Goal: Task Accomplishment & Management: Use online tool/utility

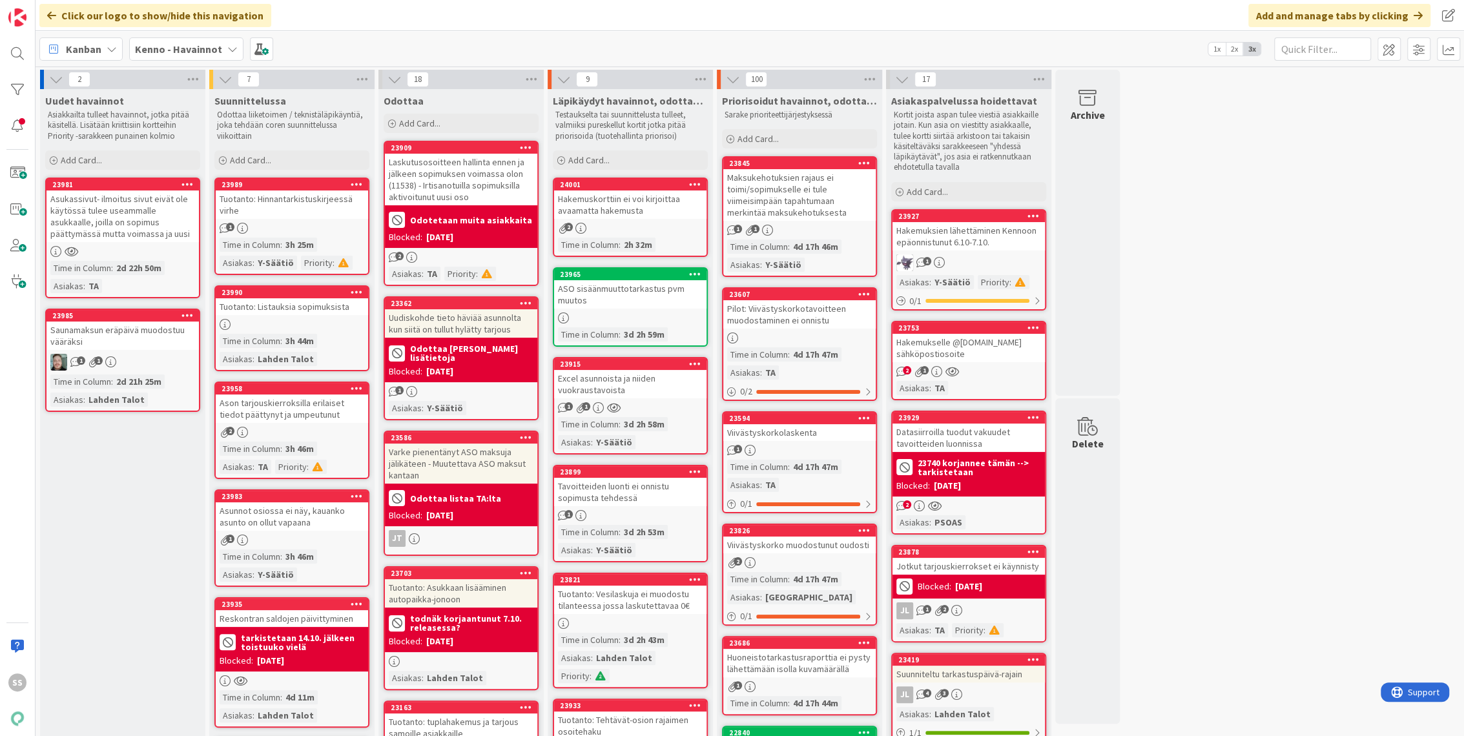
click at [176, 52] on b "Kenno - Havainnot" at bounding box center [178, 49] width 87 height 13
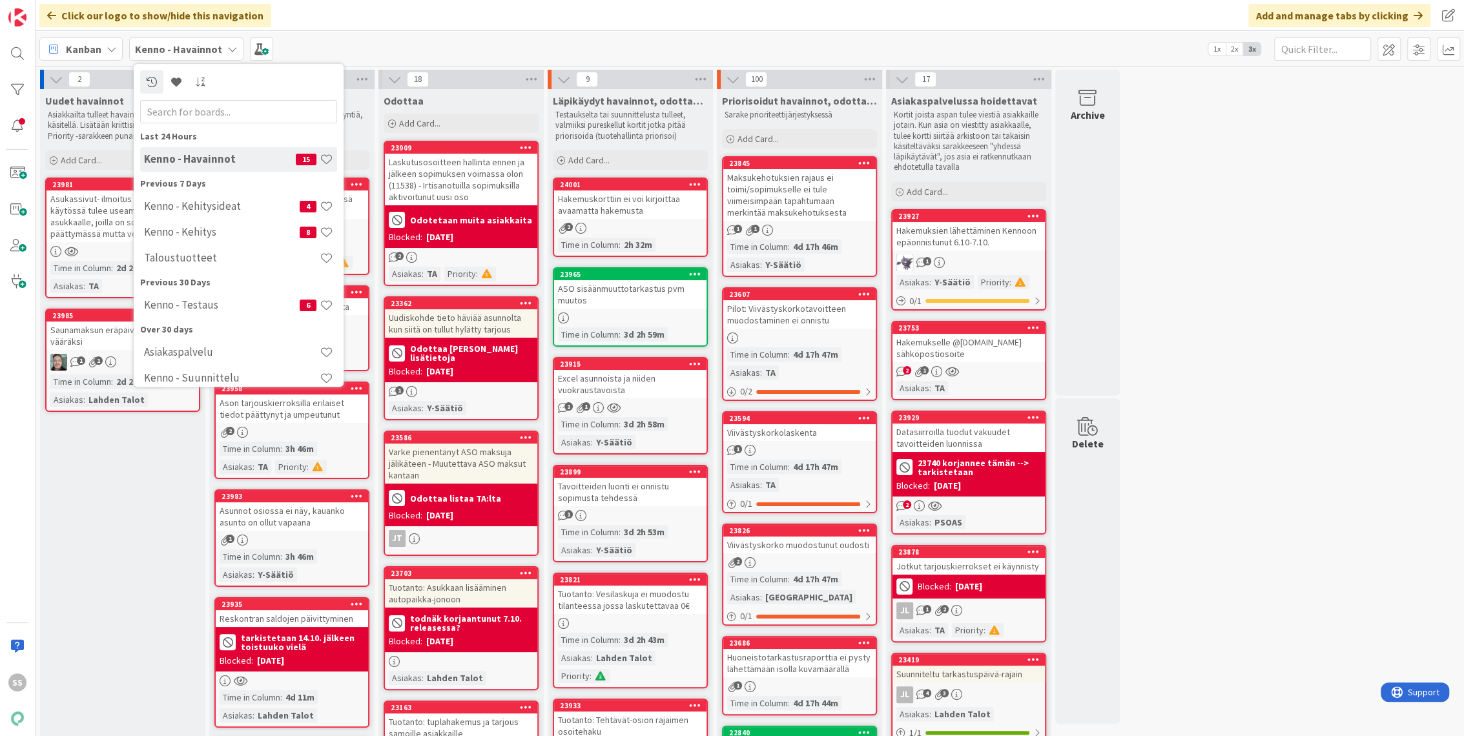
click at [459, 19] on div "Click our logo to show/hide this navigation Add and manage tabs by clicking" at bounding box center [750, 15] width 1429 height 31
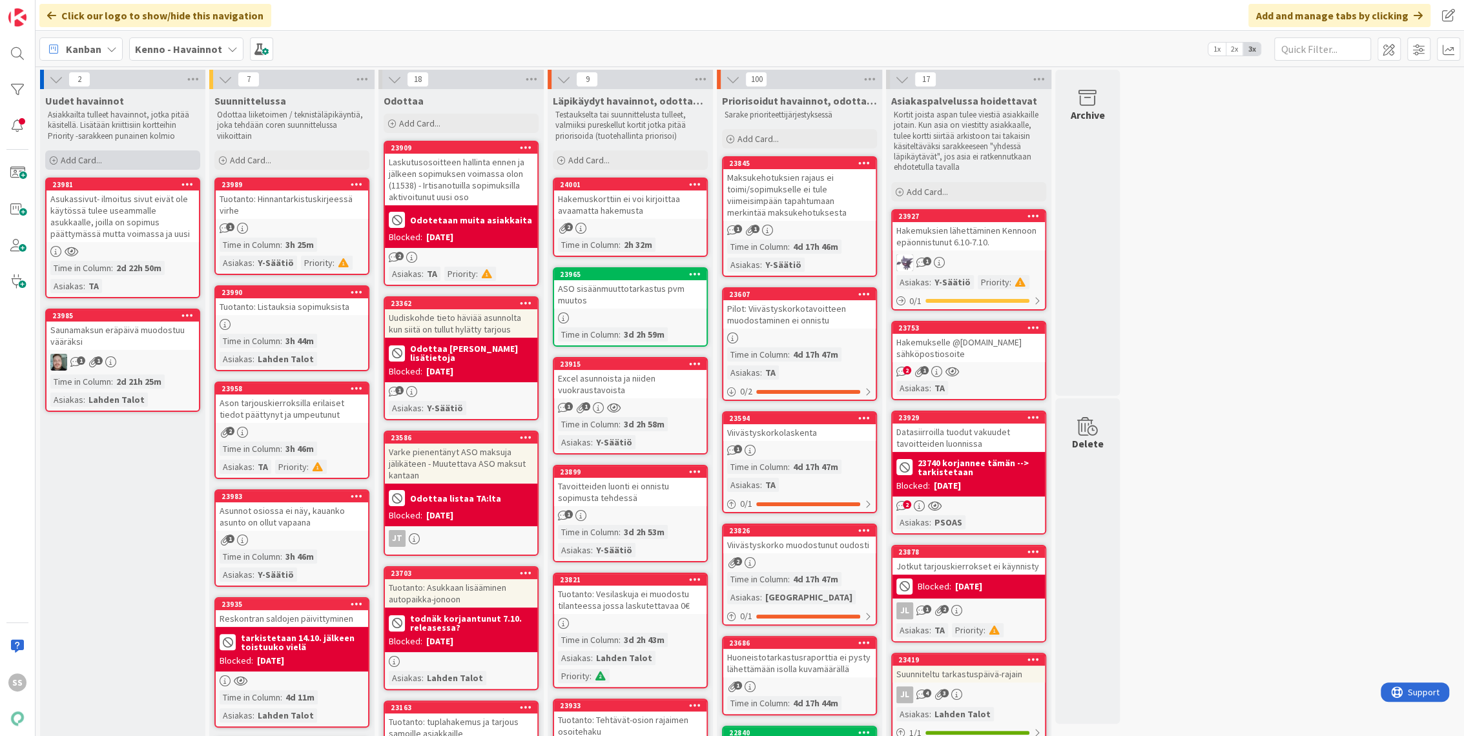
click at [80, 159] on span "Add Card..." at bounding box center [81, 160] width 41 height 12
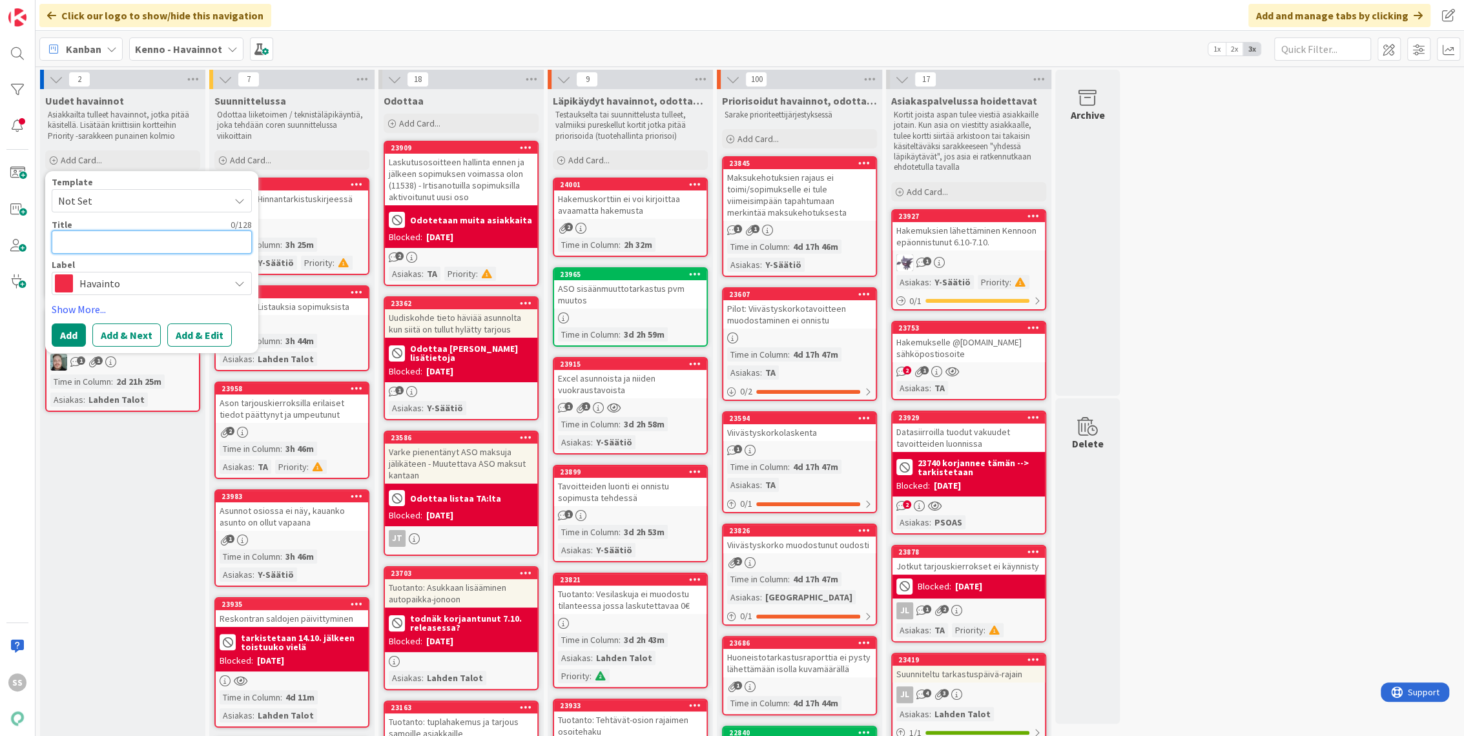
type textarea "x"
type textarea "H"
type textarea "x"
type textarea "Hi"
type textarea "x"
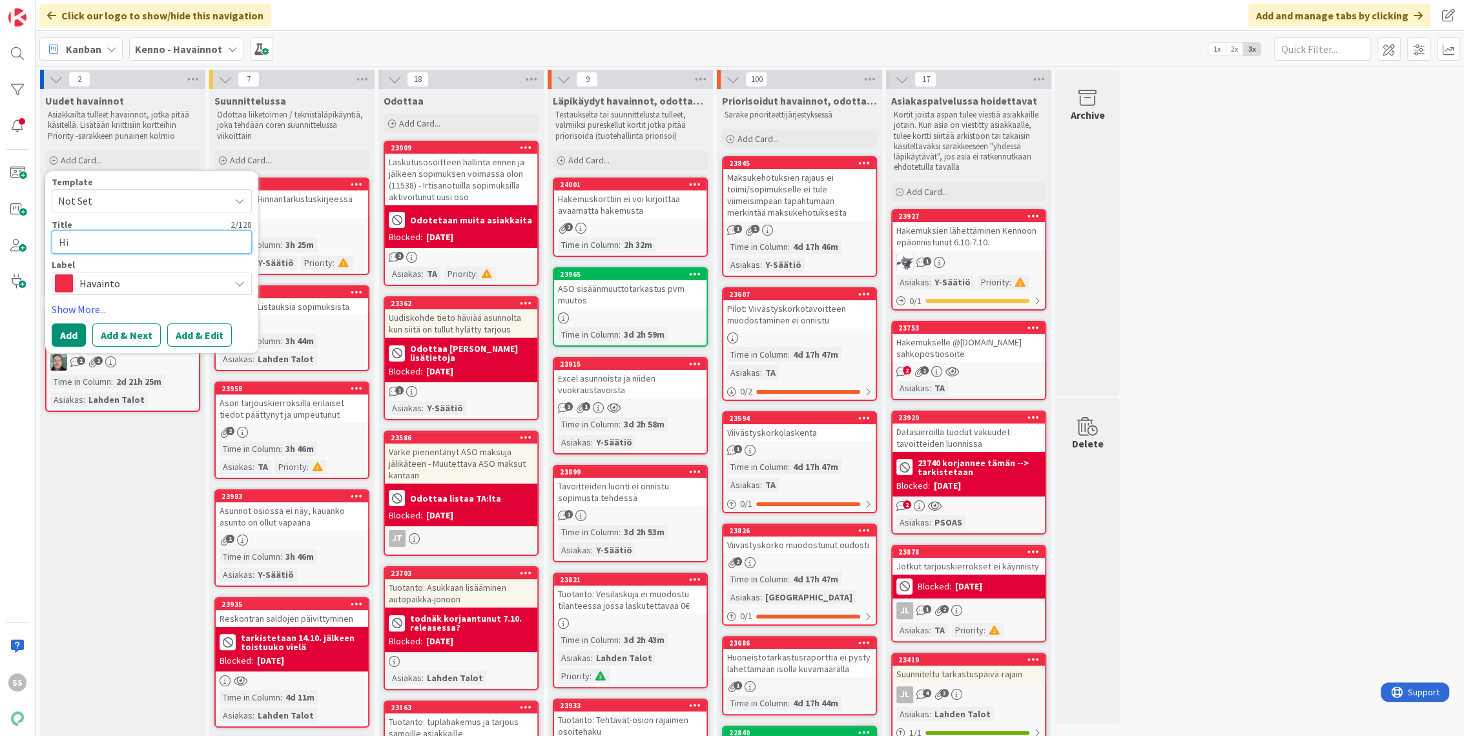
type textarea "Hin"
type textarea "x"
type textarea "Hinn"
type textarea "x"
type textarea "Hinna"
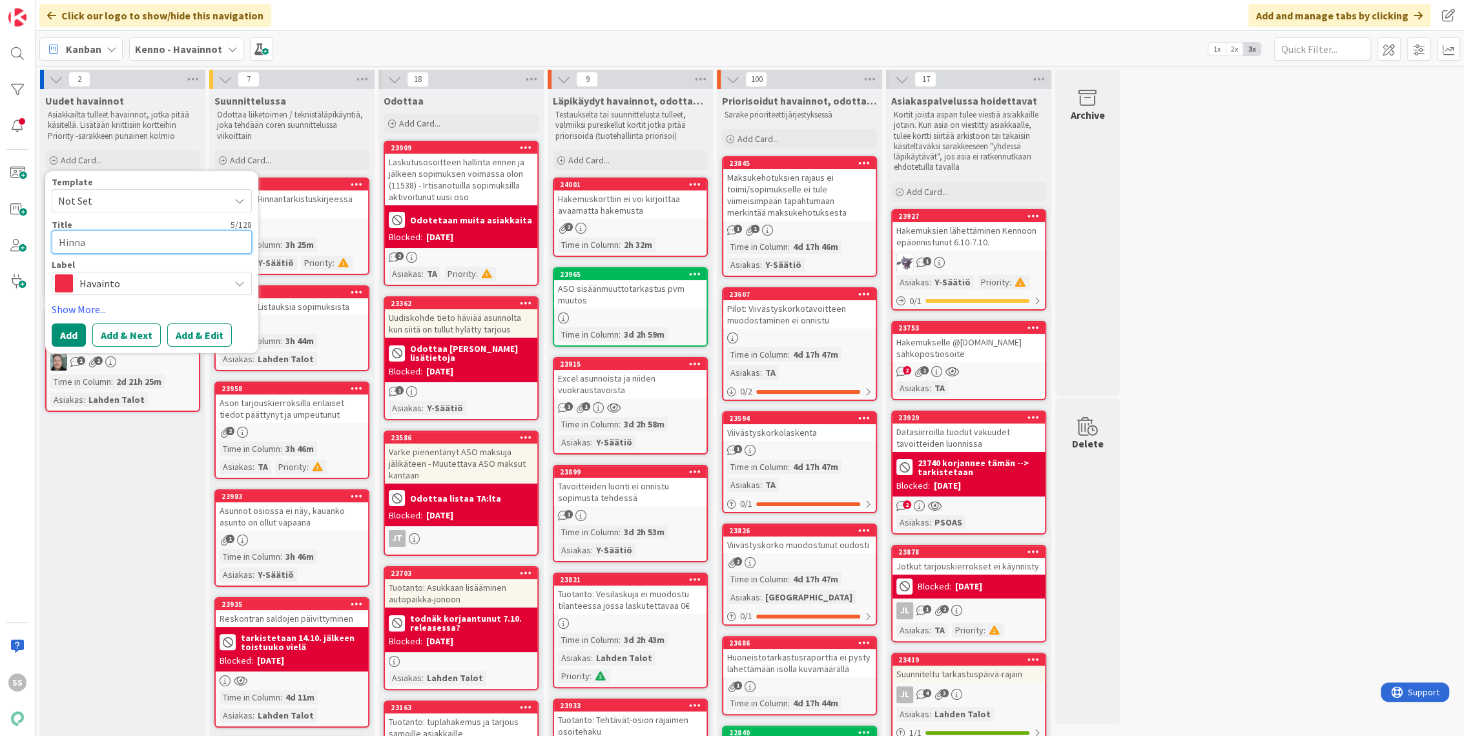
type textarea "x"
type textarea "Hinnant"
type textarea "x"
type textarea "Hinnanta"
type textarea "x"
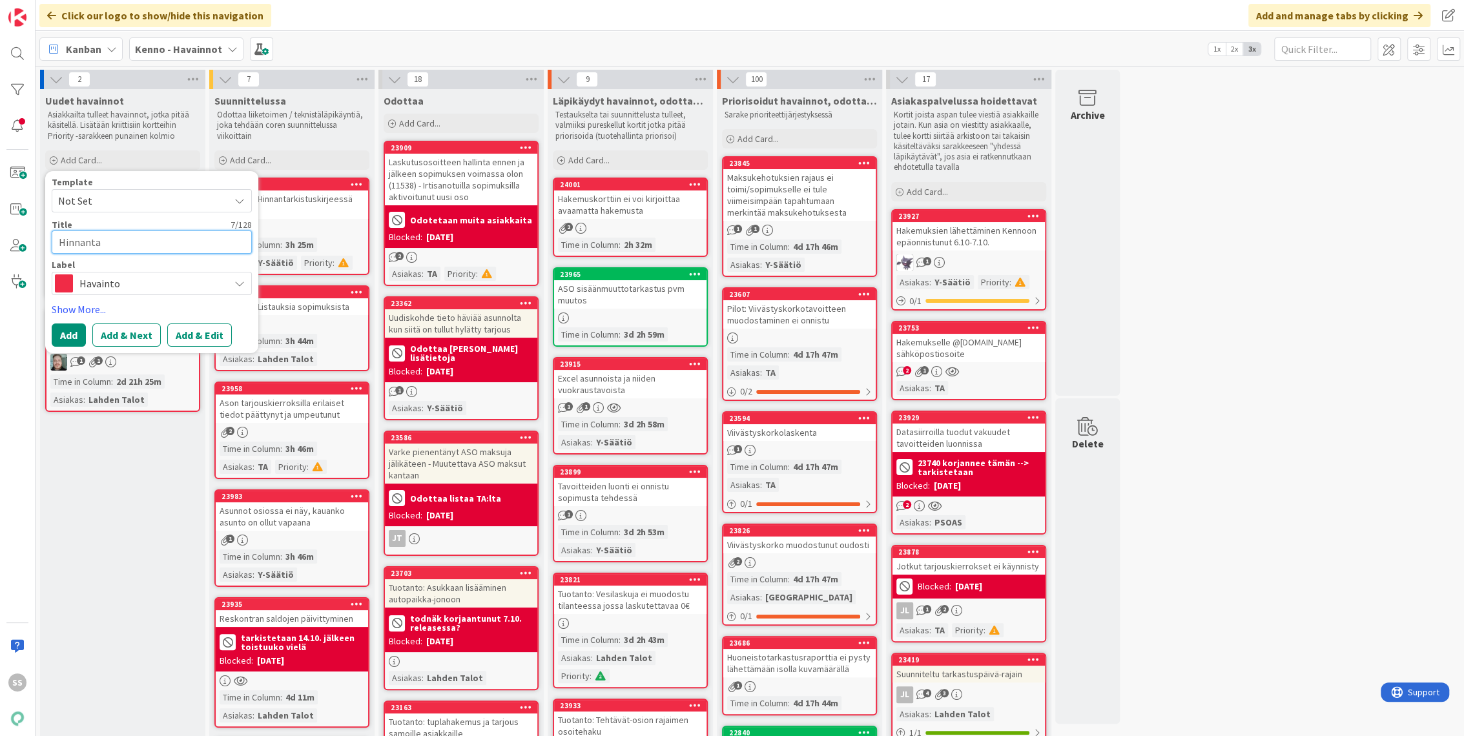
type textarea "Hinnantar"
type textarea "x"
type textarea "Hinnantark"
type textarea "x"
type textarea "Hinnantarki"
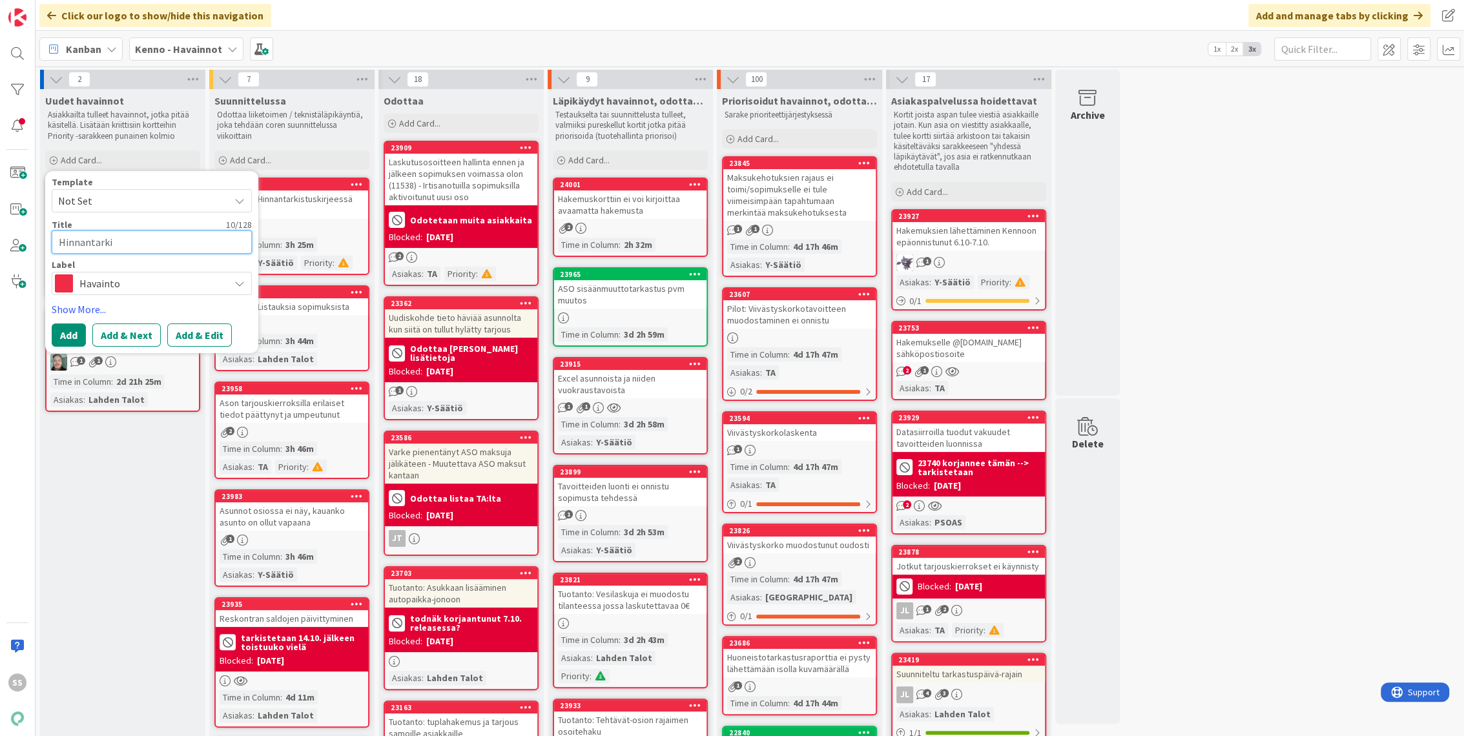
type textarea "x"
type textarea "Hinnantarkis"
type textarea "x"
type textarea "Hinnantarkist"
type textarea "x"
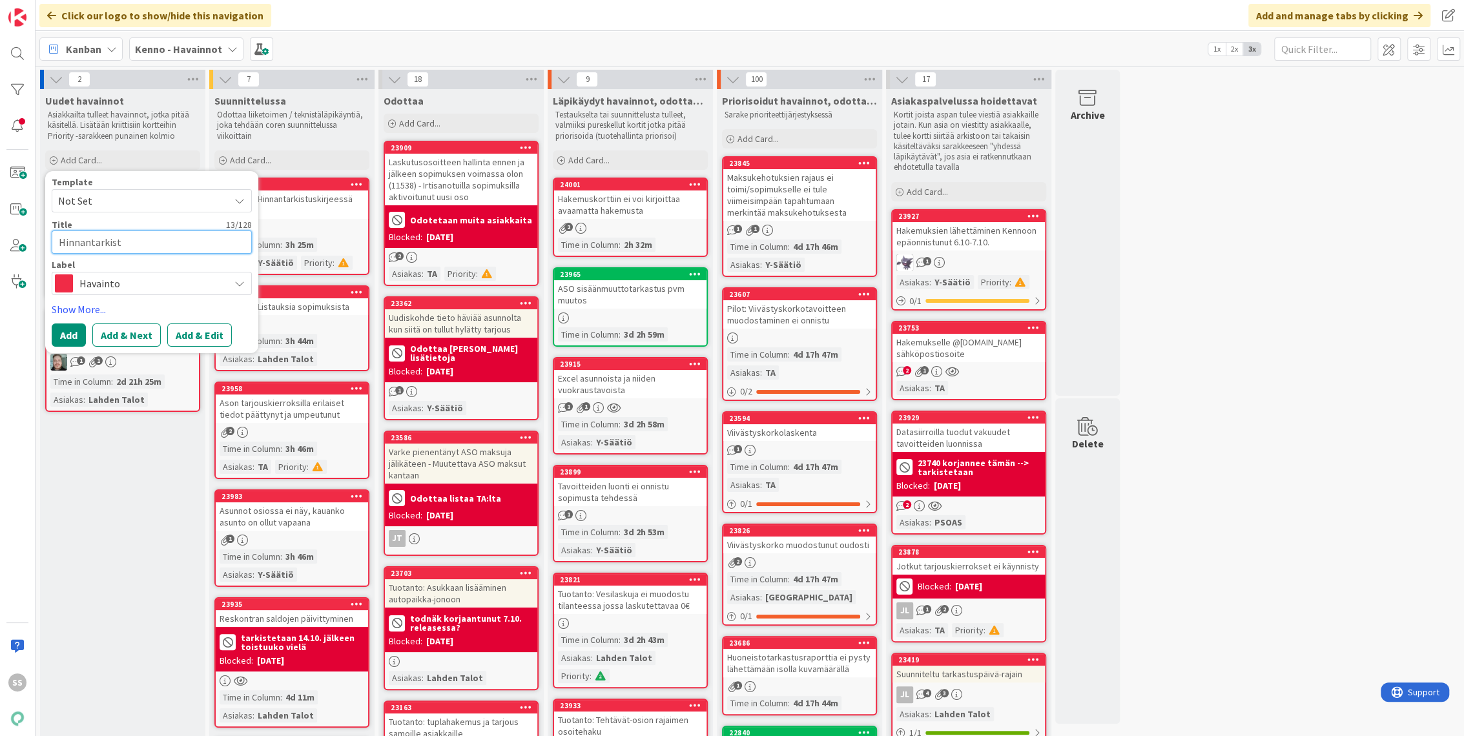
type textarea "Hinnantarkistu"
type textarea "x"
type textarea "Hinnantarkistus"
type textarea "x"
type textarea "Hinnantarkistusk"
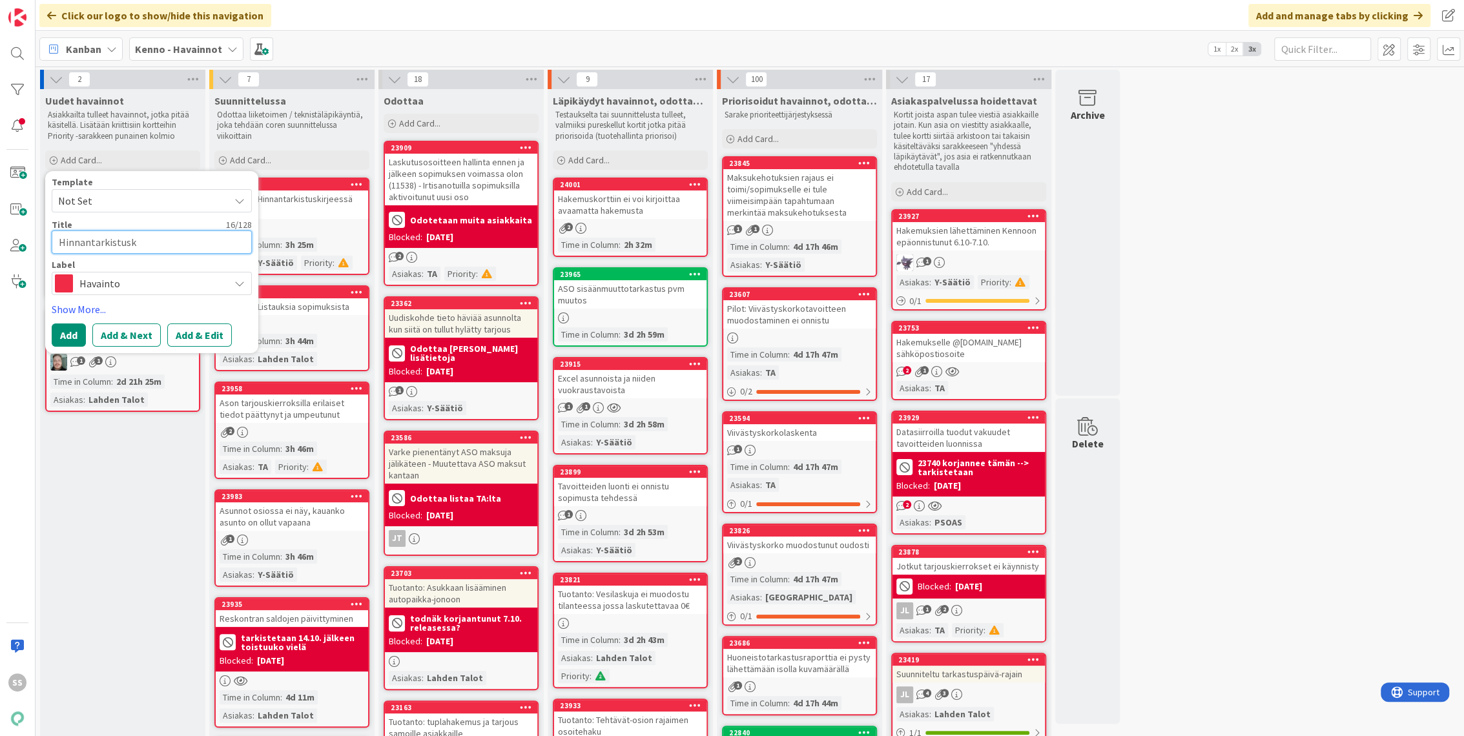
type textarea "x"
type textarea "Hinnantarkistuski"
type textarea "x"
type textarea "Hinnantarkistuskirj"
type textarea "x"
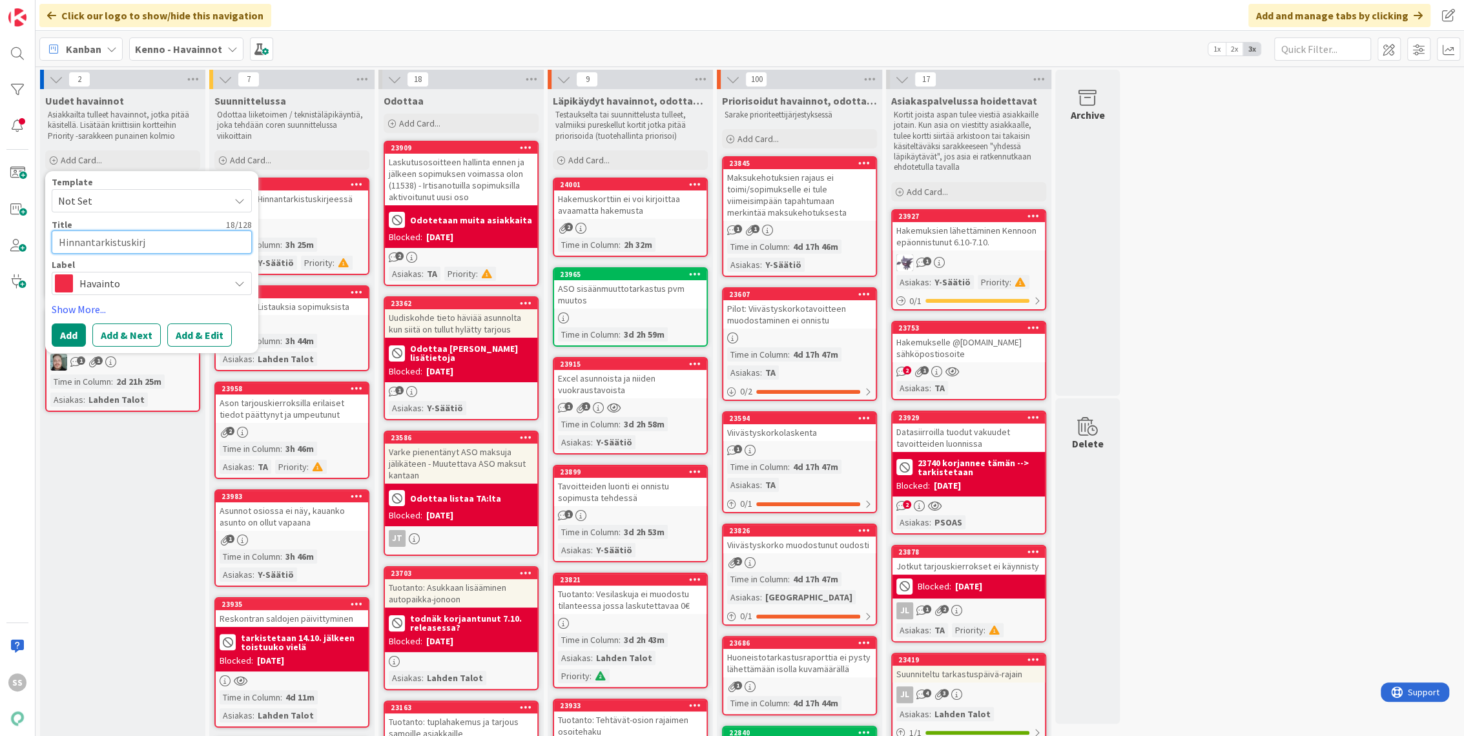
type textarea "Hinnantarkistuskirje"
type textarea "x"
type textarea "Hinnantarkistuskirjee"
type textarea "x"
type textarea "Hinnantarkistuskirjees"
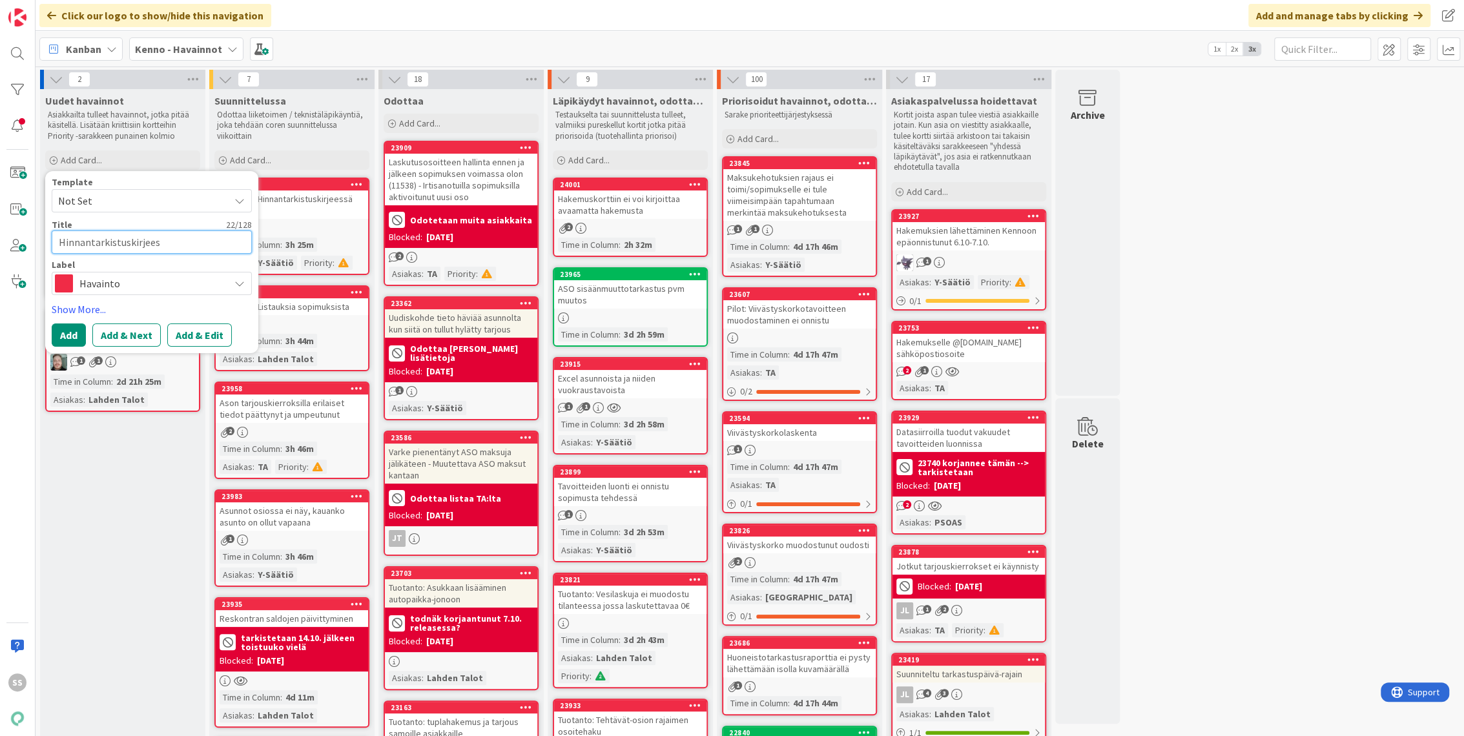
type textarea "x"
type textarea "Hinnantarkistuskirjeess"
type textarea "x"
type textarea "Hinnantarkistuskirjeessa"
type textarea "x"
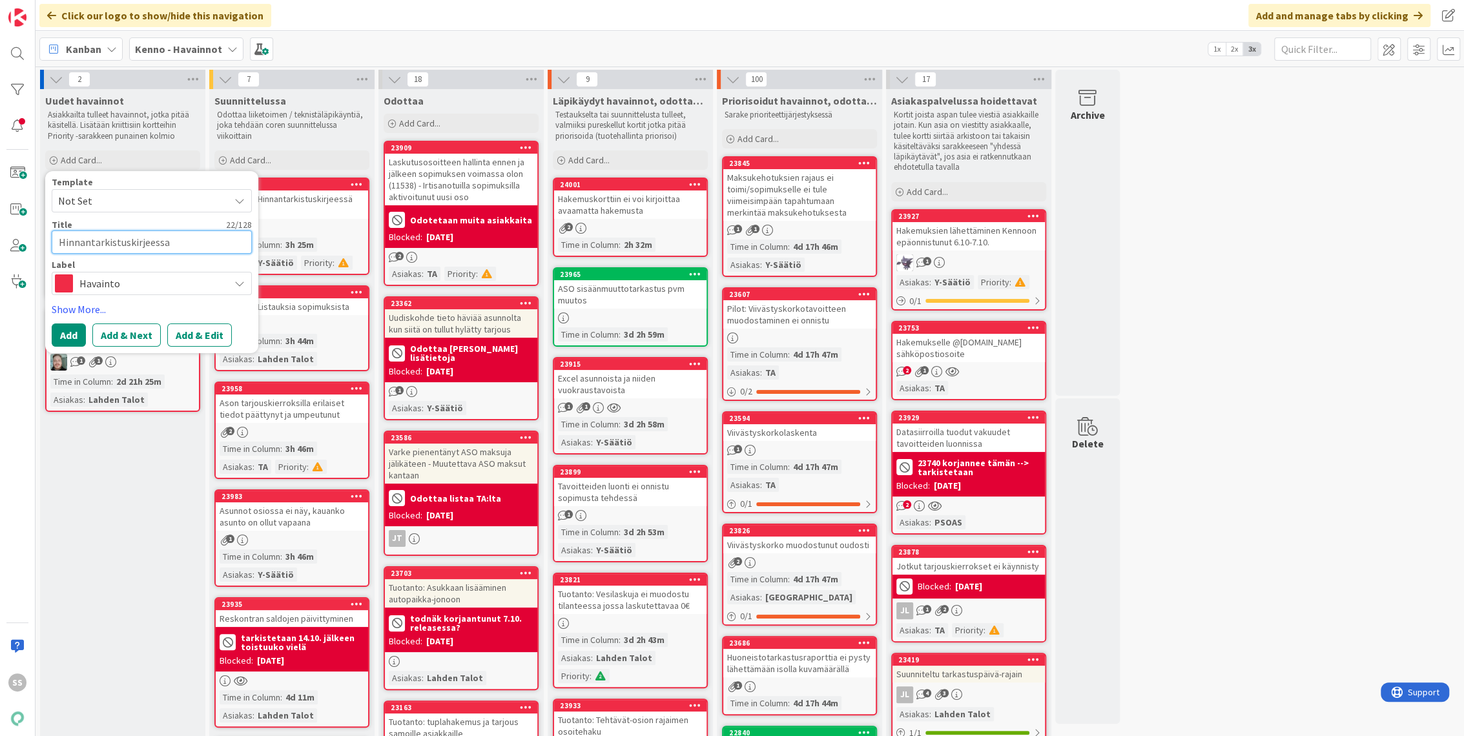
type textarea "Hinnantarkistuskirjeessaä"
type textarea "x"
type textarea "Hinnantarkistuskirjeessa"
type textarea "x"
type textarea "Hinnantarkistuskirjeess"
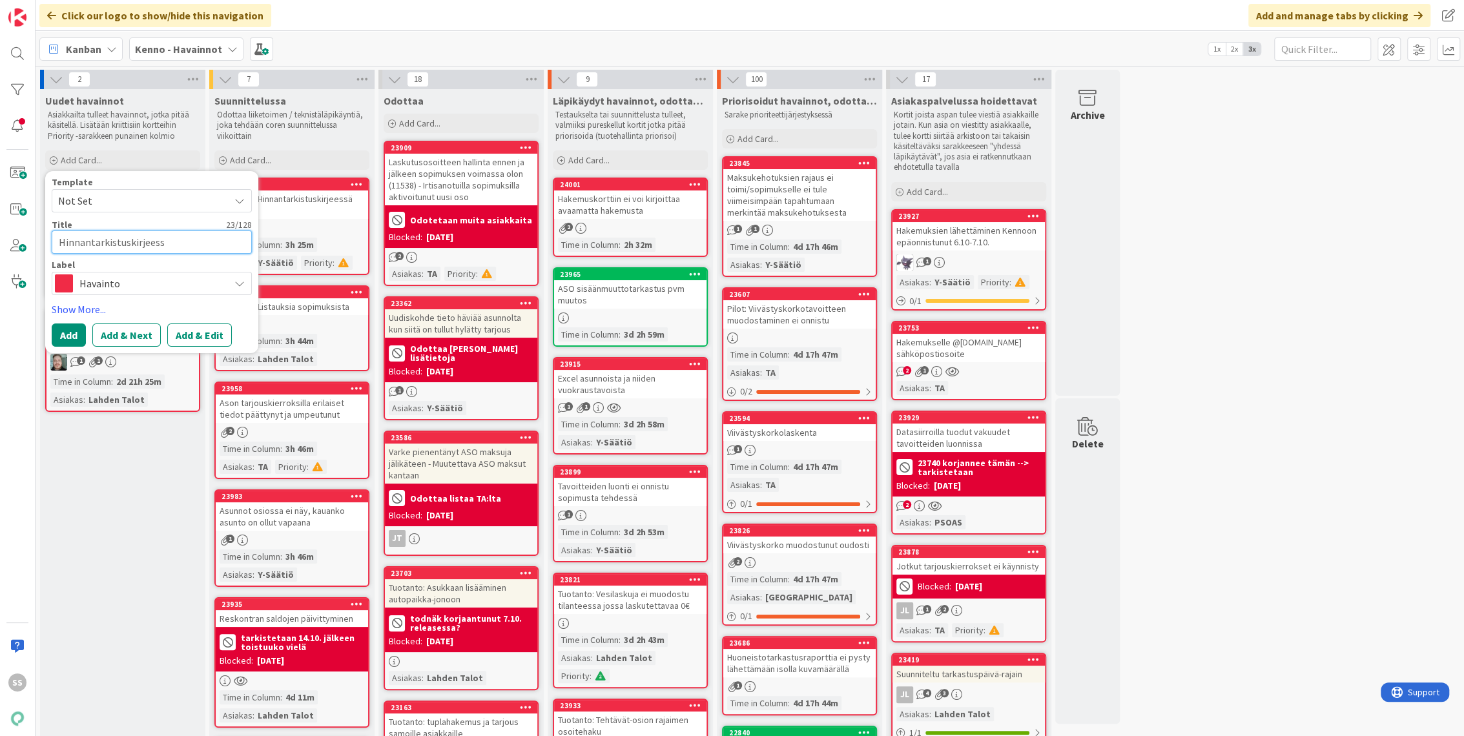
type textarea "x"
type textarea "Hinnantarkistuskirjeessä"
type textarea "x"
type textarea "Hinnantarkistuskirjeessä"
type textarea "x"
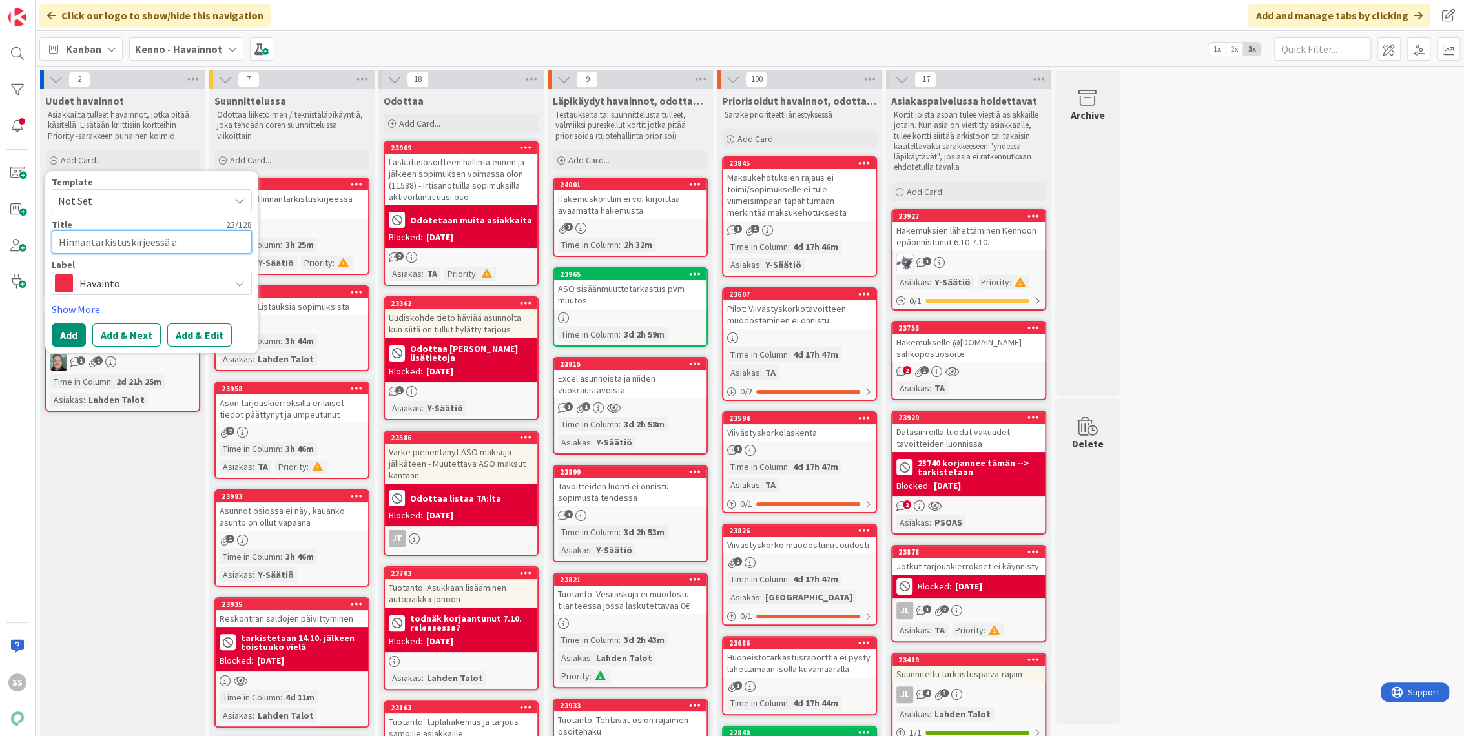
type textarea "Hinnantarkistuskirjeessä as"
type textarea "x"
type textarea "Hinnantarkistuskirjeessä ase"
type textarea "x"
type textarea "Hinnantarkistuskirjeessä aset"
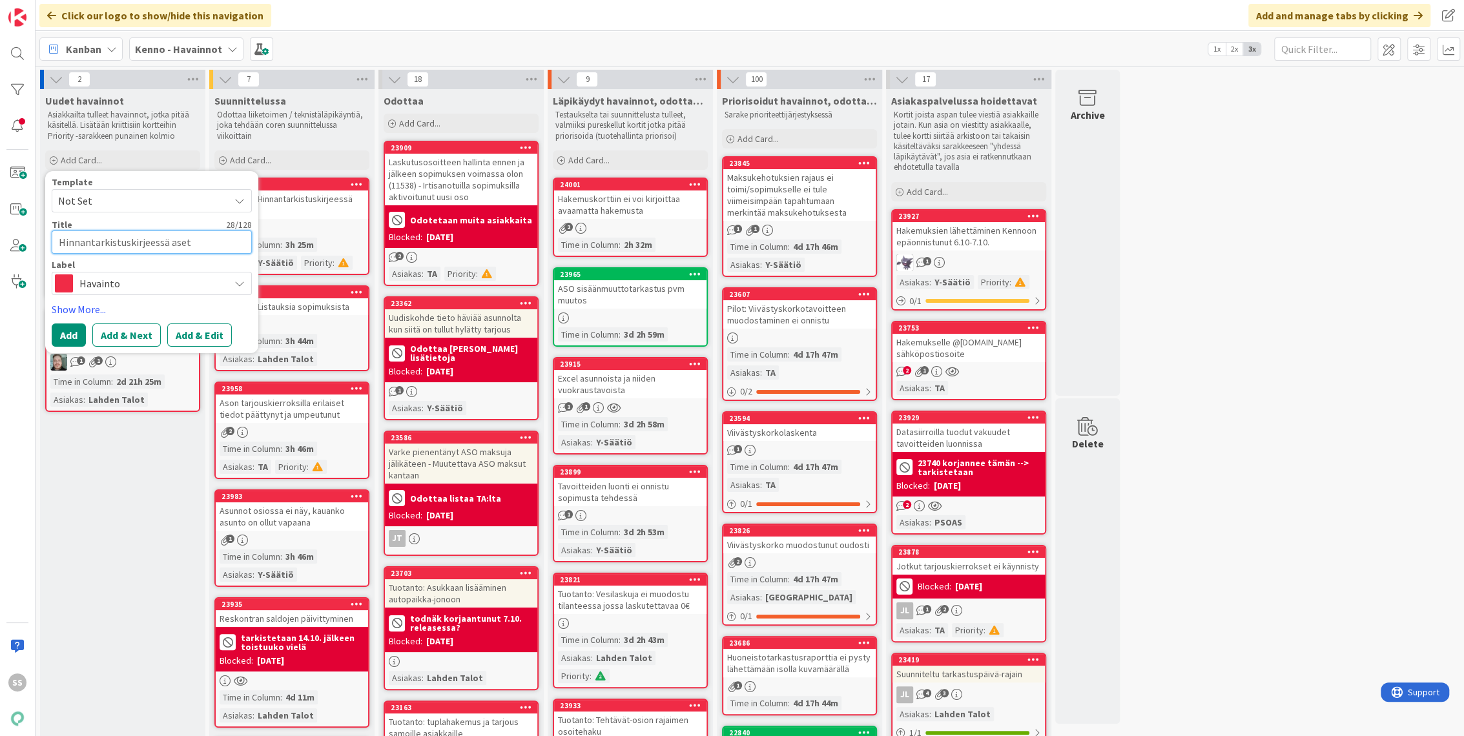
type textarea "x"
type textarea "Hinnantarkistuskirjeessä asett"
type textarea "x"
type textarea "Hinnantarkistuskirjeessä asette"
type textarea "x"
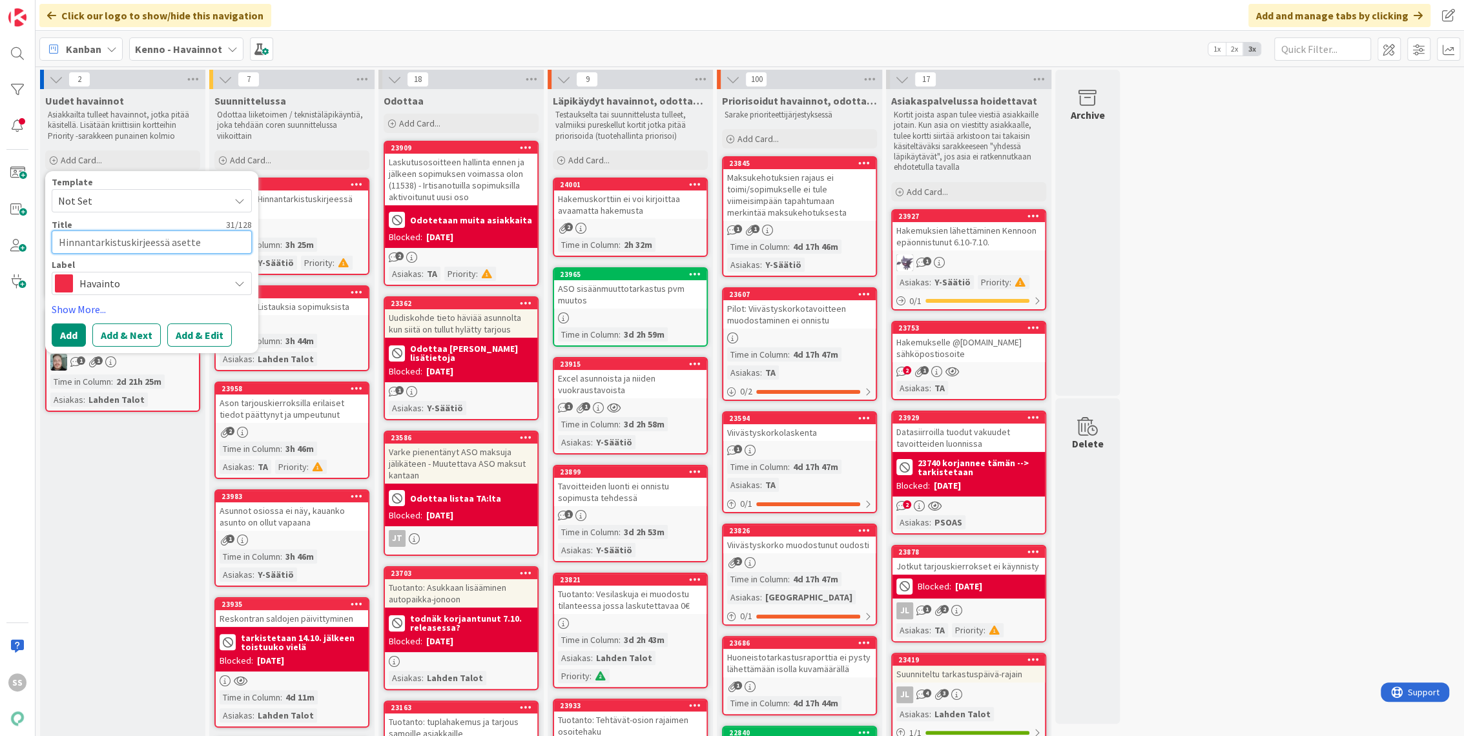
type textarea "Hinnantarkistuskirjeessä asettel"
type textarea "x"
type textarea "Hinnantarkistuskirjeessä asettelu"
type textarea "x"
type textarea "Hinnantarkistuskirjeessä asettelu"
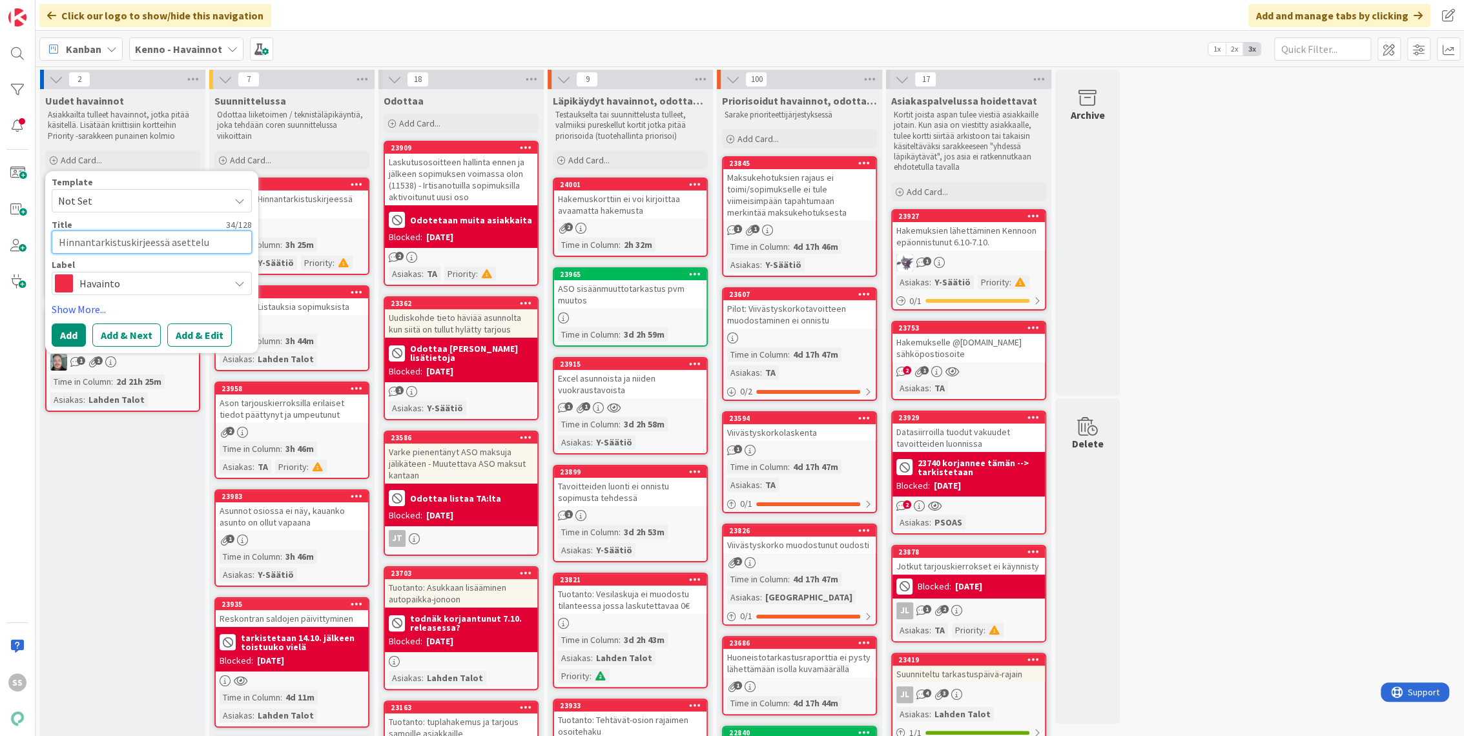
type textarea "x"
type textarea "Hinnantarkistuskirjeessä asettelu p"
type textarea "x"
type textarea "Hinnantarkistuskirjeessä asettelu pie"
type textarea "x"
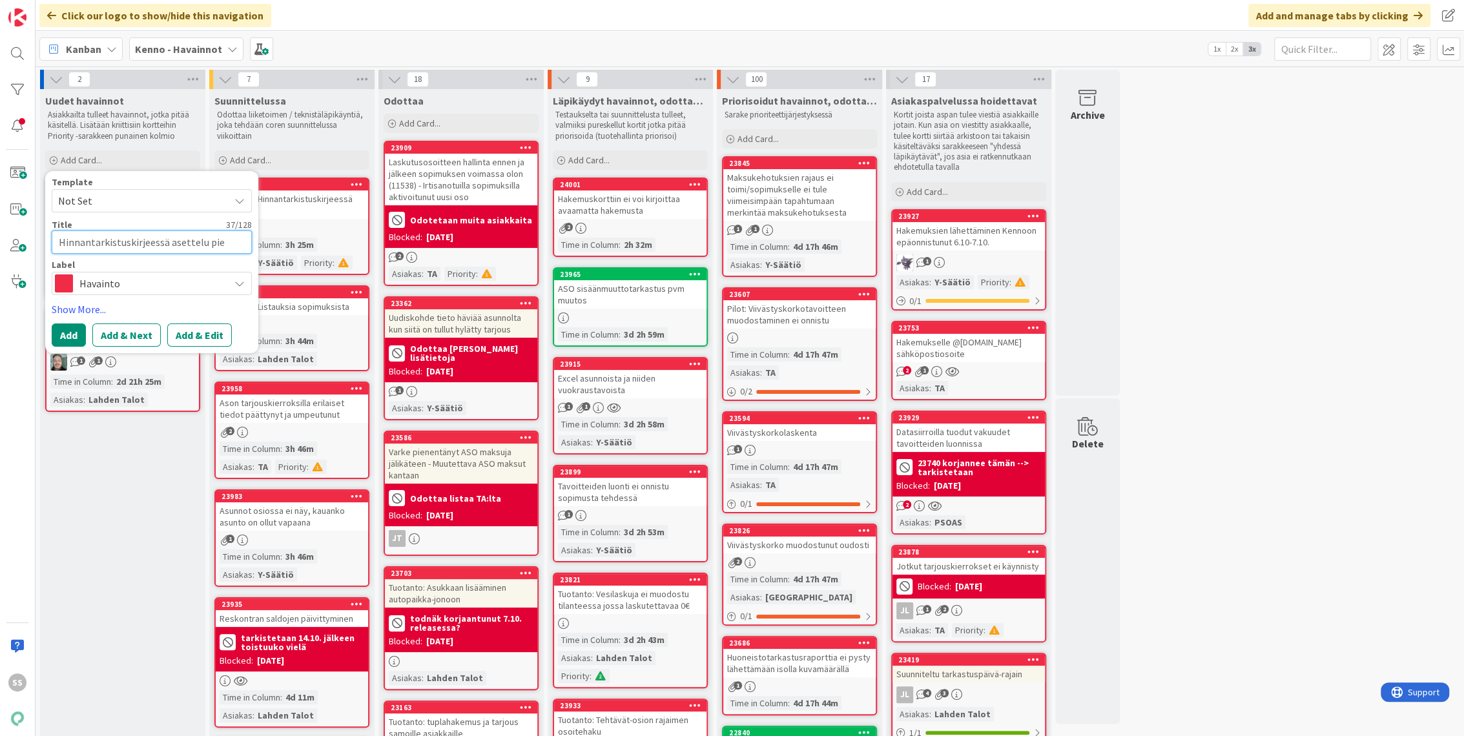
type textarea "Hinnantarkistuskirjeessä asettelu piel"
type textarea "x"
type textarea "Hinnantarkistuskirjeessä asettelu piele"
type textarea "x"
type textarea "Hinnantarkistuskirjeessä asettelu pieles"
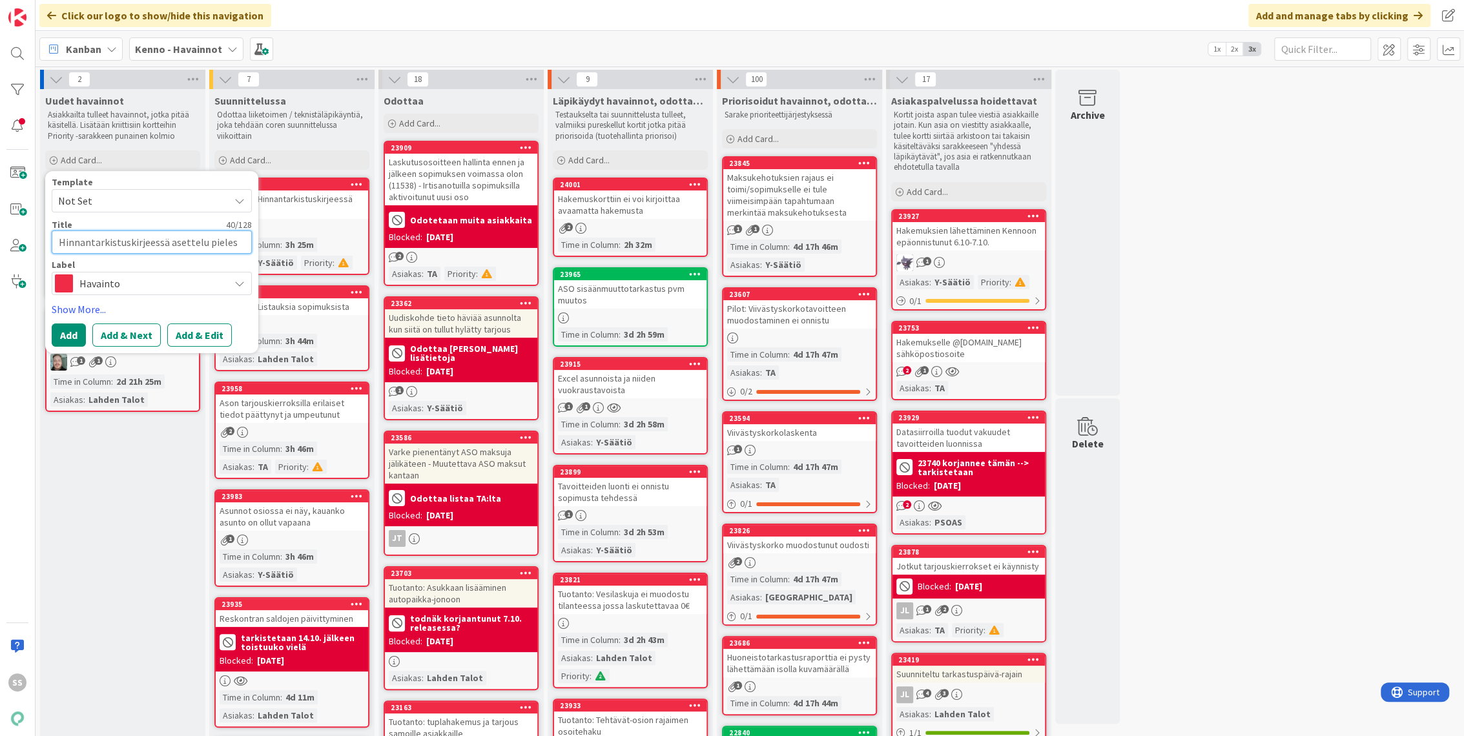
type textarea "x"
type textarea "Hinnantarkistuskirjeessä asettelu pieless"
type textarea "x"
type textarea "Hinnantarkistuskirjeessä asettelu pielessä"
click at [198, 342] on button "Add & Edit" at bounding box center [199, 335] width 65 height 23
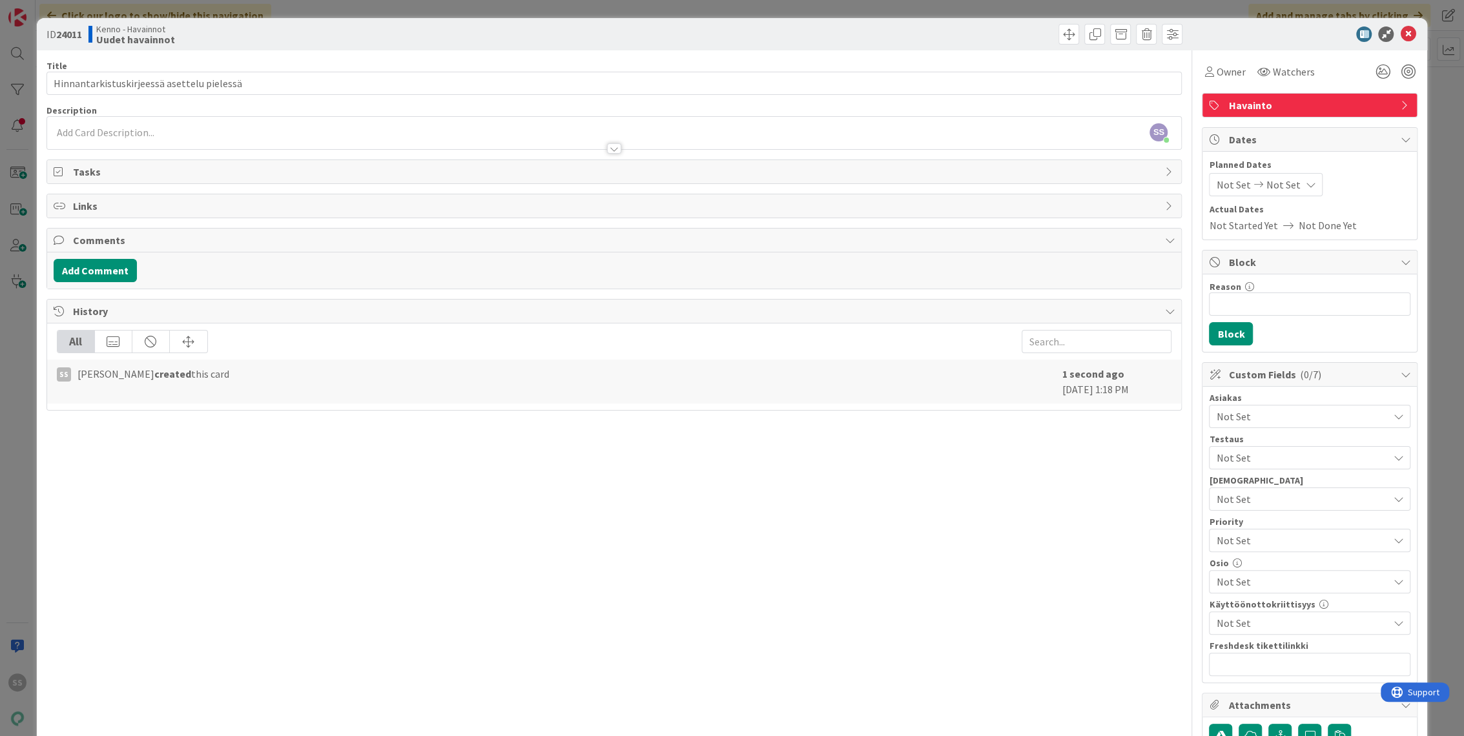
click at [145, 136] on div at bounding box center [614, 143] width 1135 height 14
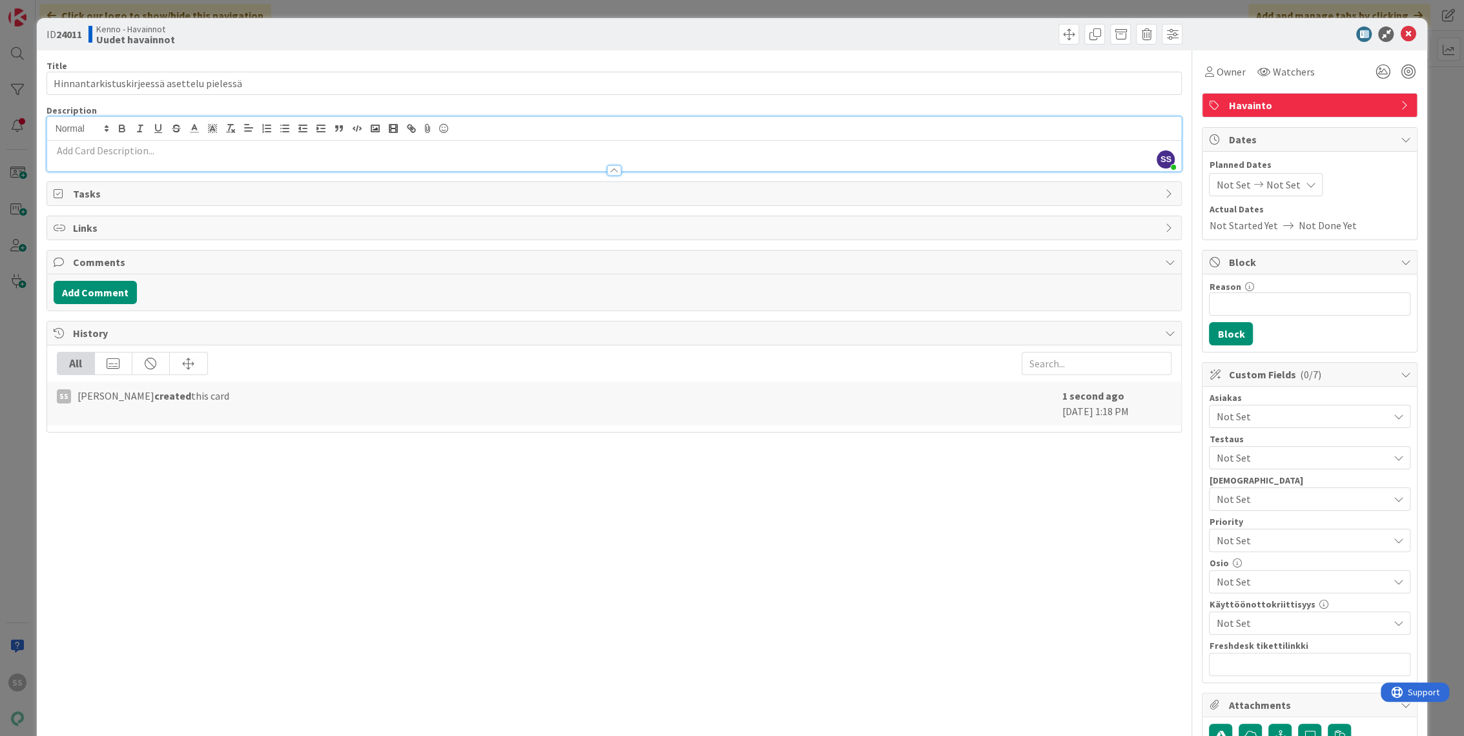
click at [150, 151] on p at bounding box center [615, 150] width 1122 height 15
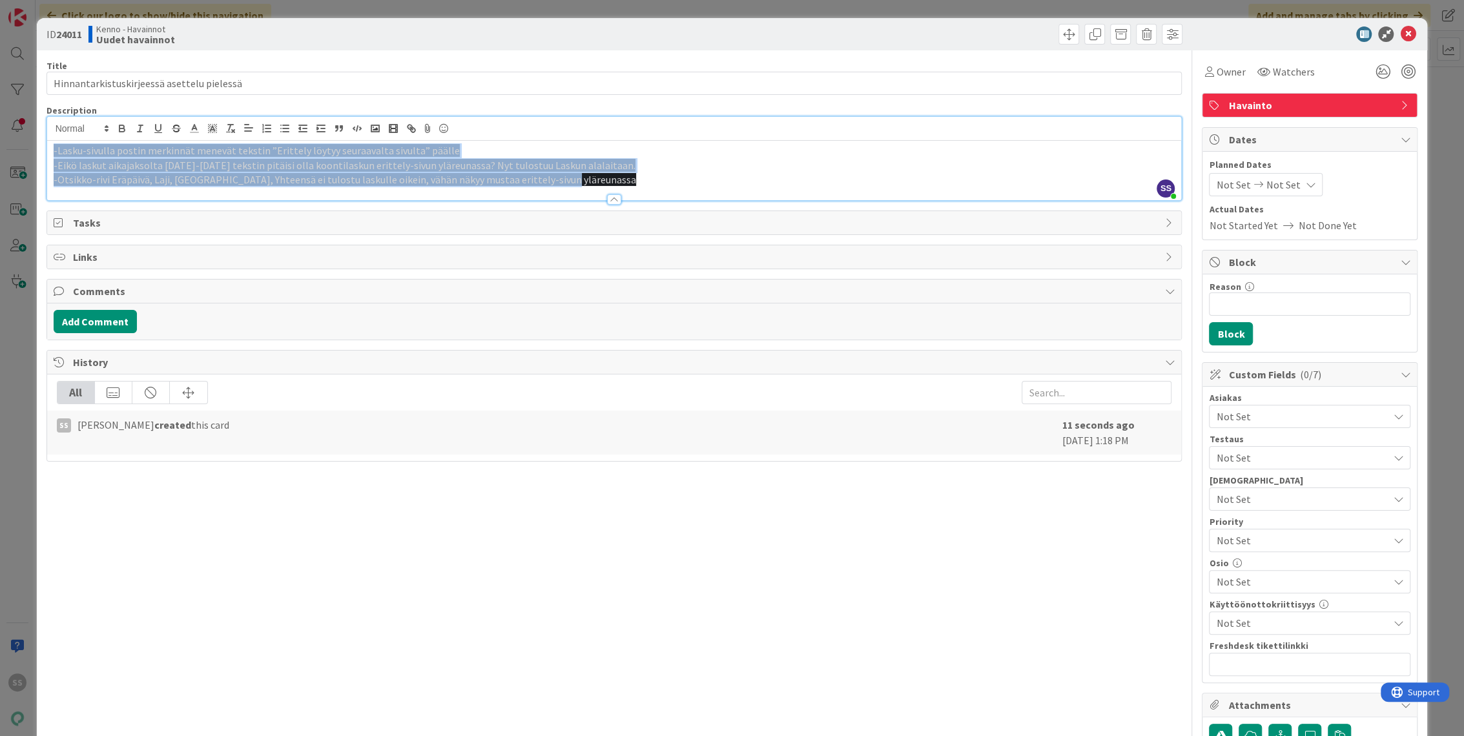
drag, startPoint x: 506, startPoint y: 179, endPoint x: -58, endPoint y: 134, distance: 565.7
click at [0, 134] on html "SS Click our logo to show/hide this navigation Add and manage tabs by clicking …" at bounding box center [732, 368] width 1464 height 736
click at [71, 127] on span at bounding box center [81, 129] width 63 height 16
click at [67, 167] on span at bounding box center [82, 169] width 52 height 20
click at [487, 143] on p "-Lasku-sivulla postin merkinnät menevät tekstin ”Erittely löytyy seuraavalta si…" at bounding box center [615, 150] width 1122 height 15
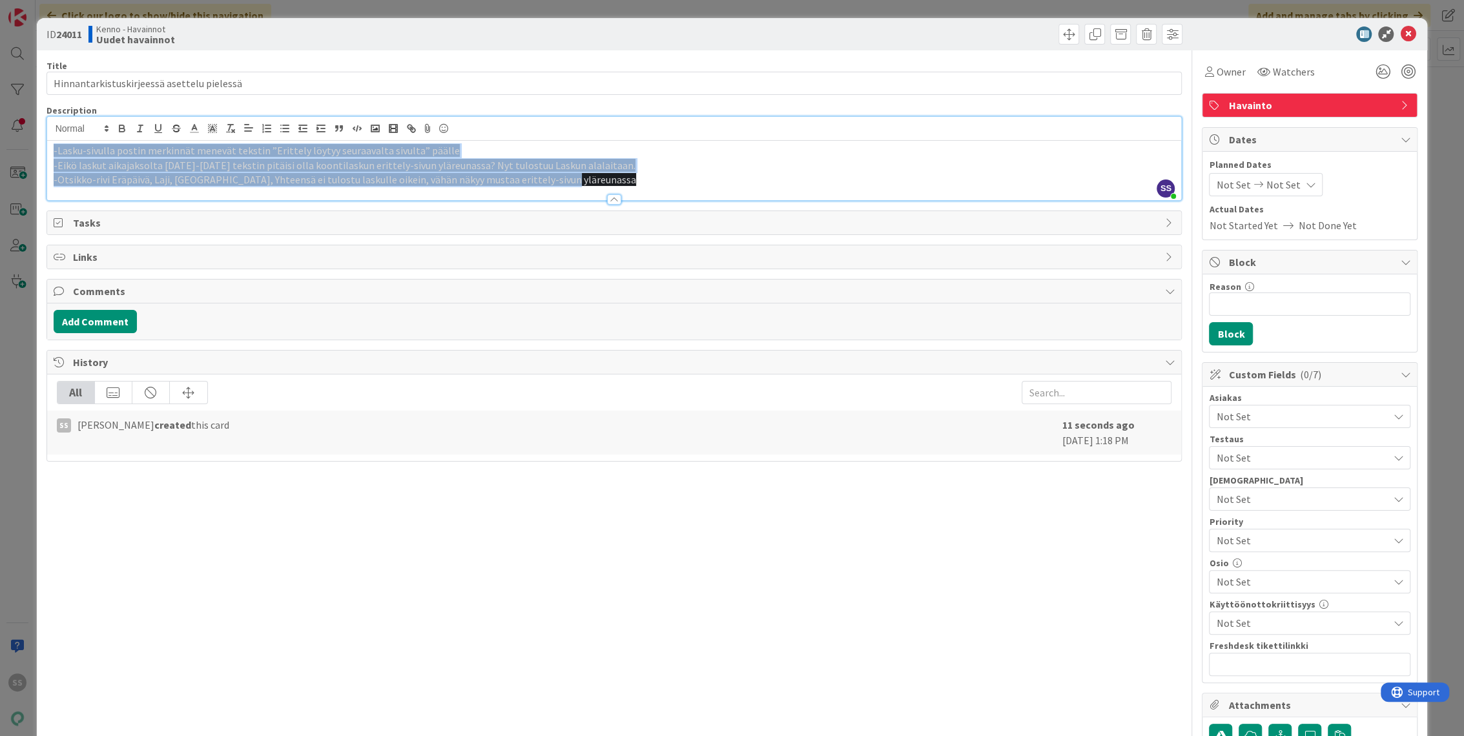
click at [587, 178] on p "-Otsikko-rivi Eräpäivä, Laji, [GEOGRAPHIC_DATA], Yhteensä ei tulostu laskulle o…" at bounding box center [615, 179] width 1122 height 15
drag, startPoint x: 590, startPoint y: 184, endPoint x: 45, endPoint y: 143, distance: 546.7
click at [45, 143] on div "ID 24011 Kenno - Havainnot Uudet havainnot Title 42 / 128 Hinnantarkistuskirjee…" at bounding box center [732, 589] width 1391 height 1143
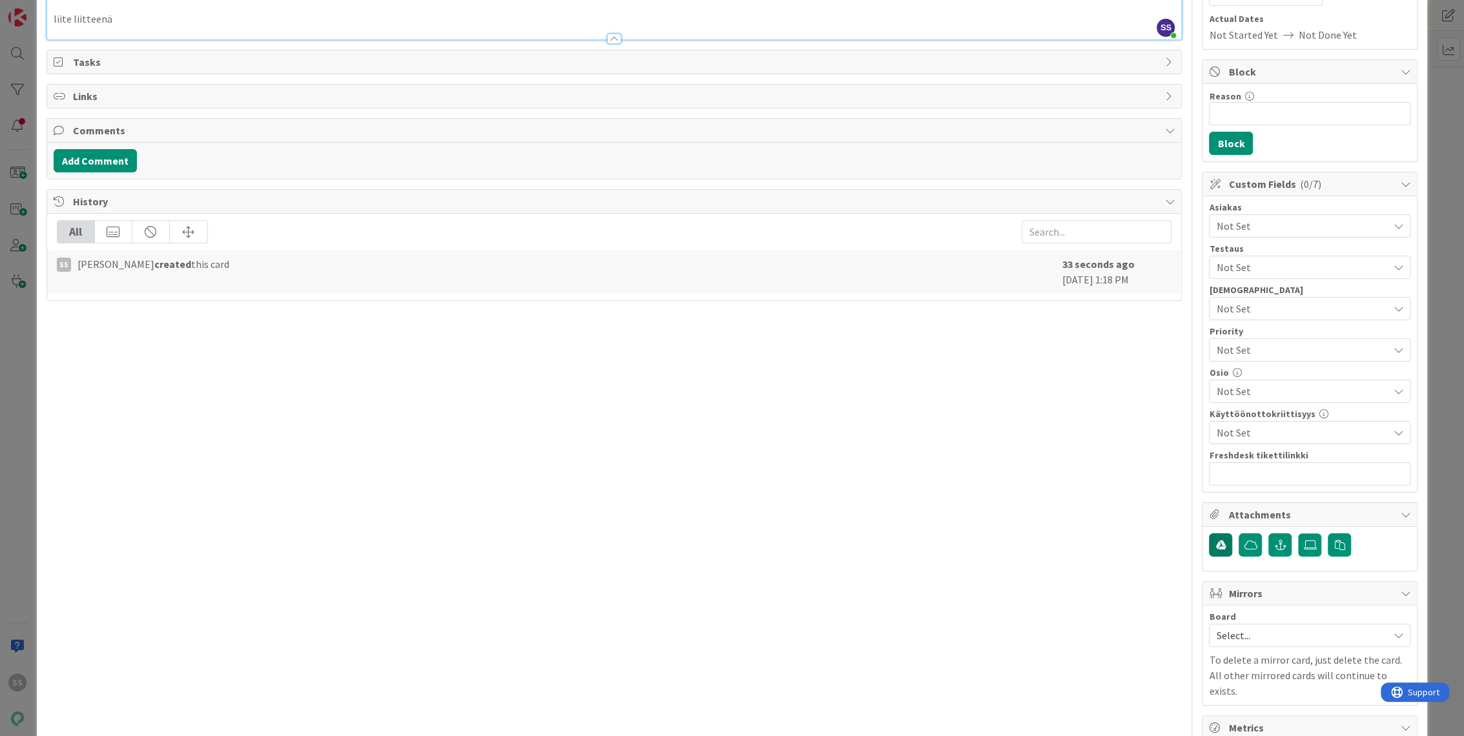
scroll to position [215, 0]
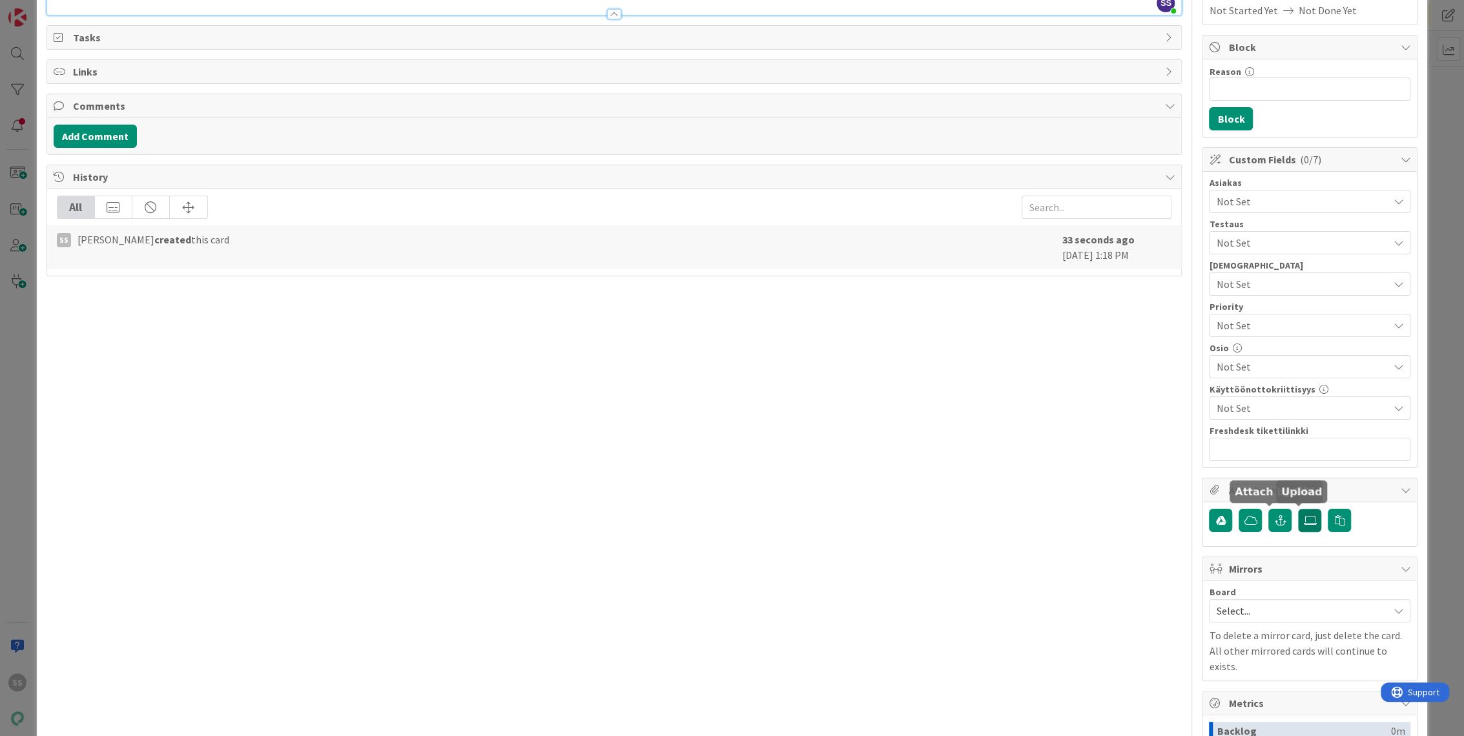
click at [1309, 520] on label at bounding box center [1309, 520] width 23 height 23
click at [1298, 509] on input "file" at bounding box center [1298, 509] width 0 height 0
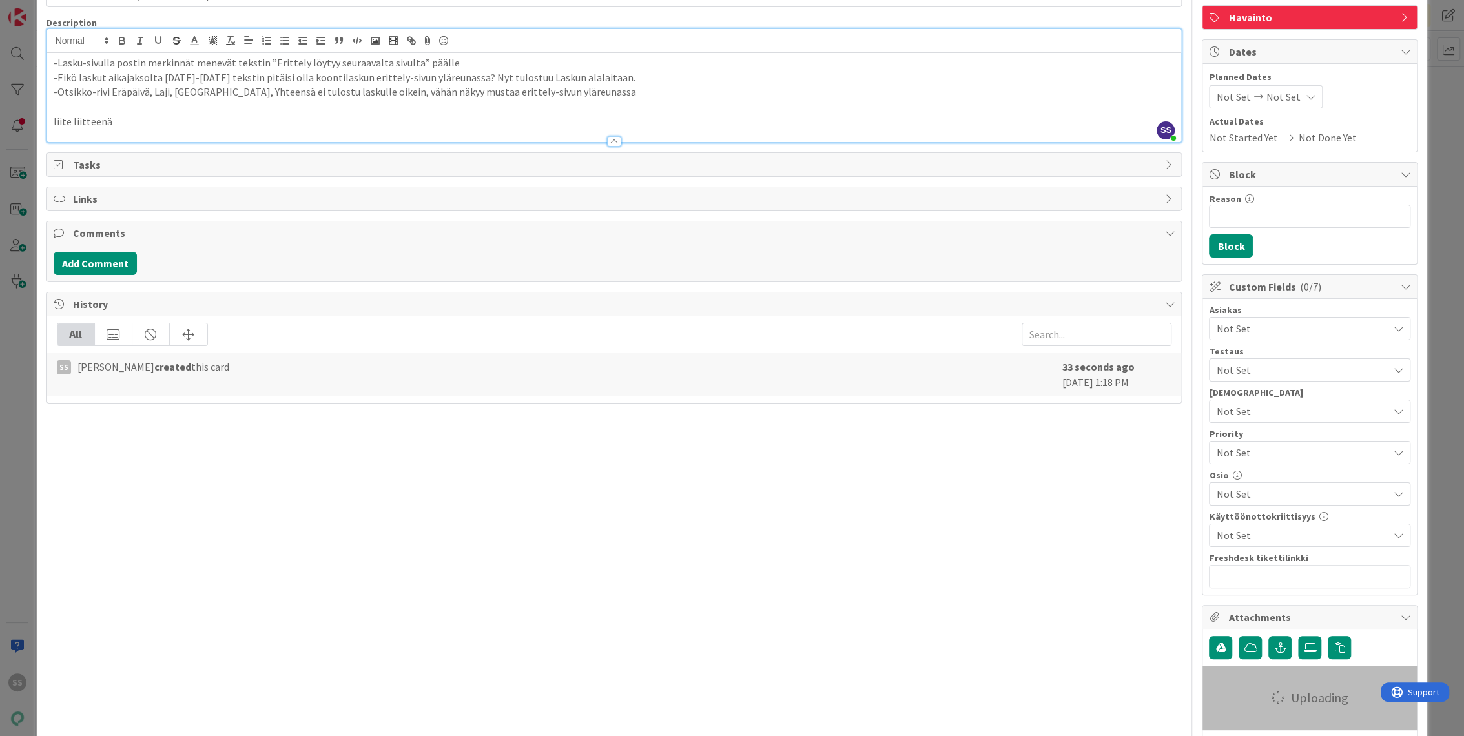
scroll to position [0, 0]
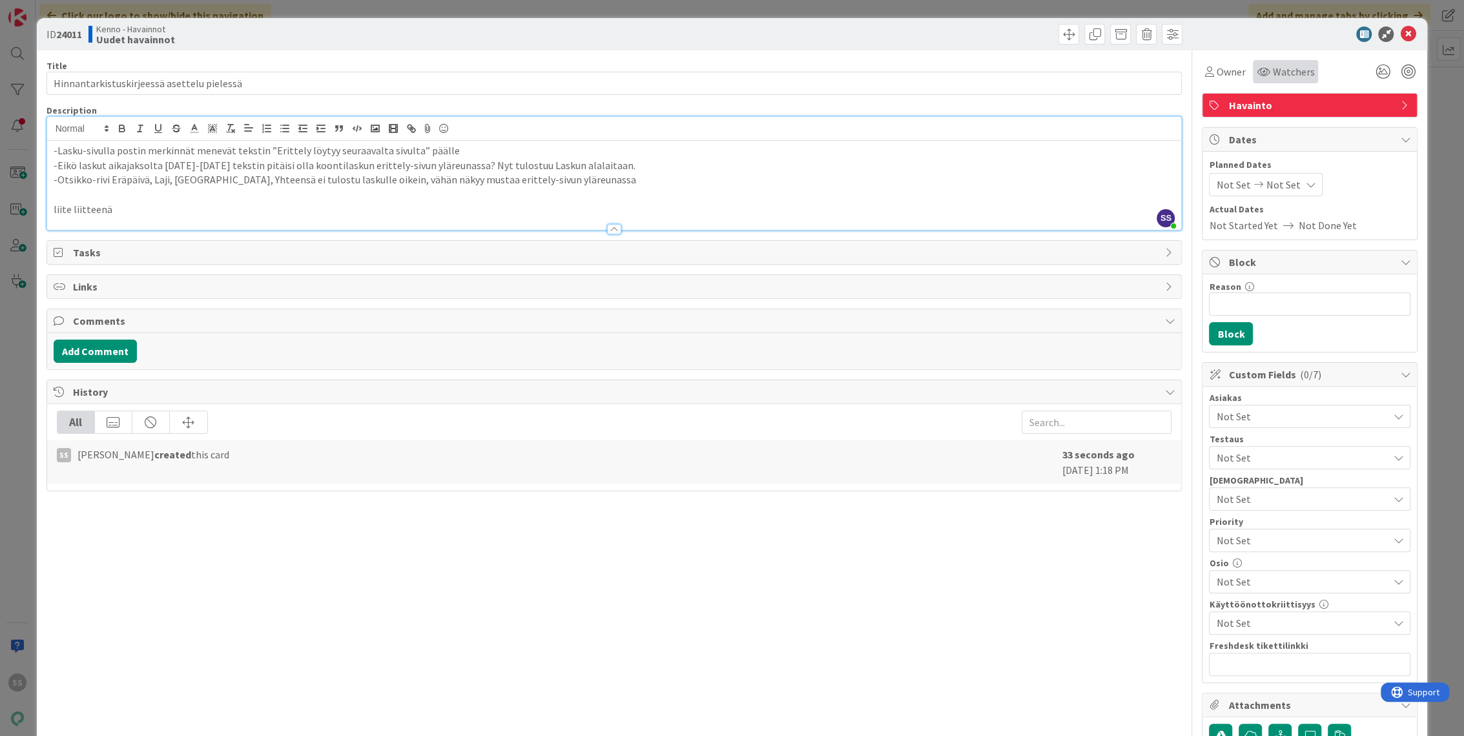
click at [1273, 73] on span "Watchers" at bounding box center [1294, 72] width 42 height 16
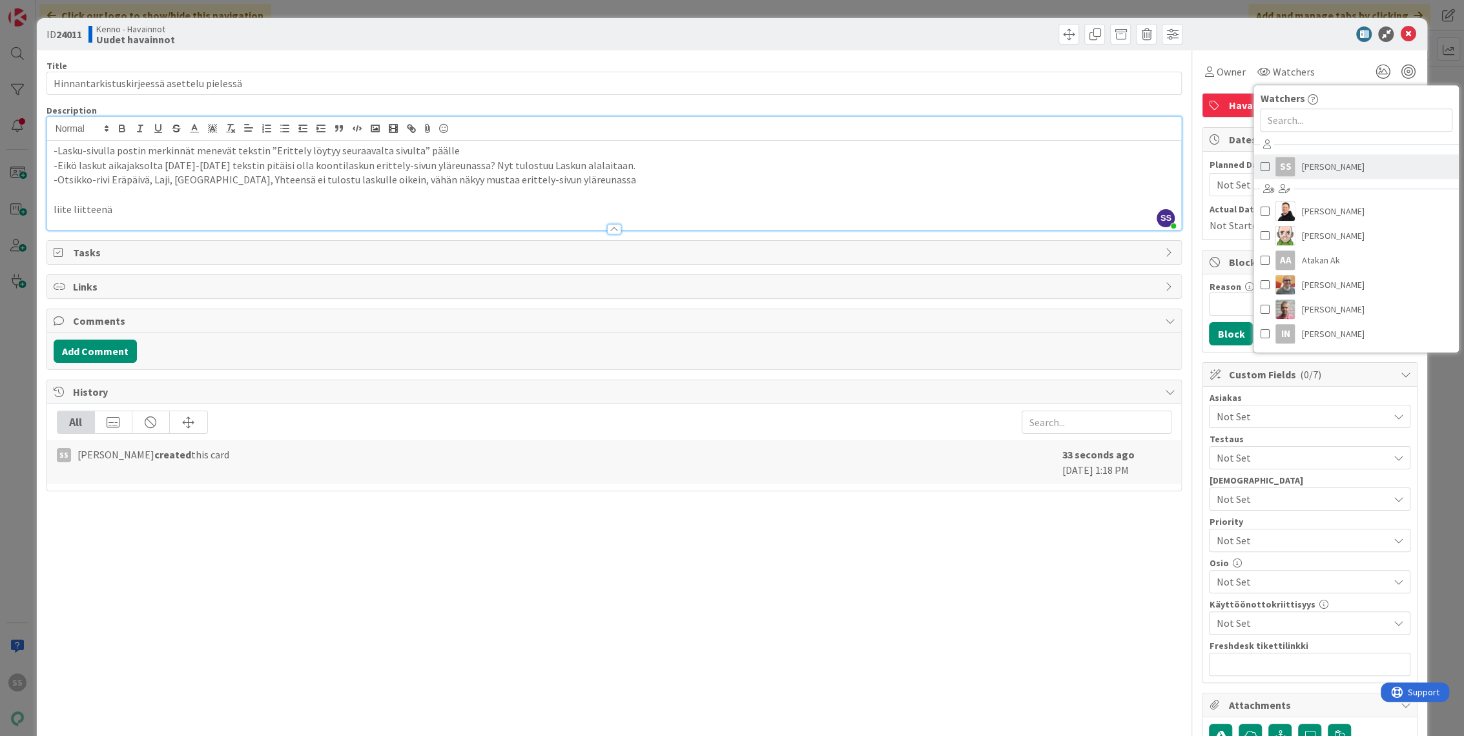
drag, startPoint x: 1297, startPoint y: 158, endPoint x: 1304, endPoint y: 163, distance: 9.2
click at [1302, 158] on span "[PERSON_NAME]" at bounding box center [1333, 166] width 63 height 19
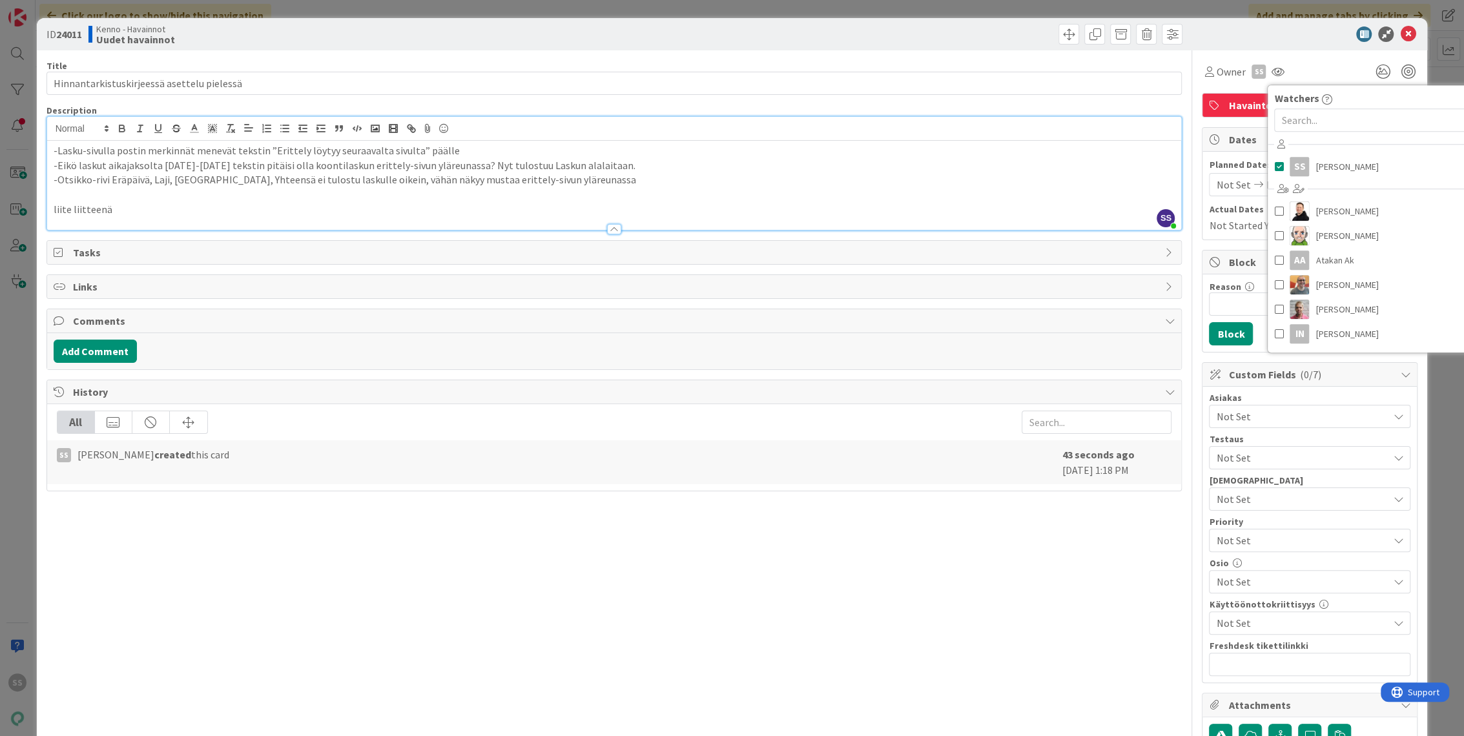
click at [1235, 411] on span "Not Set" at bounding box center [1302, 417] width 172 height 16
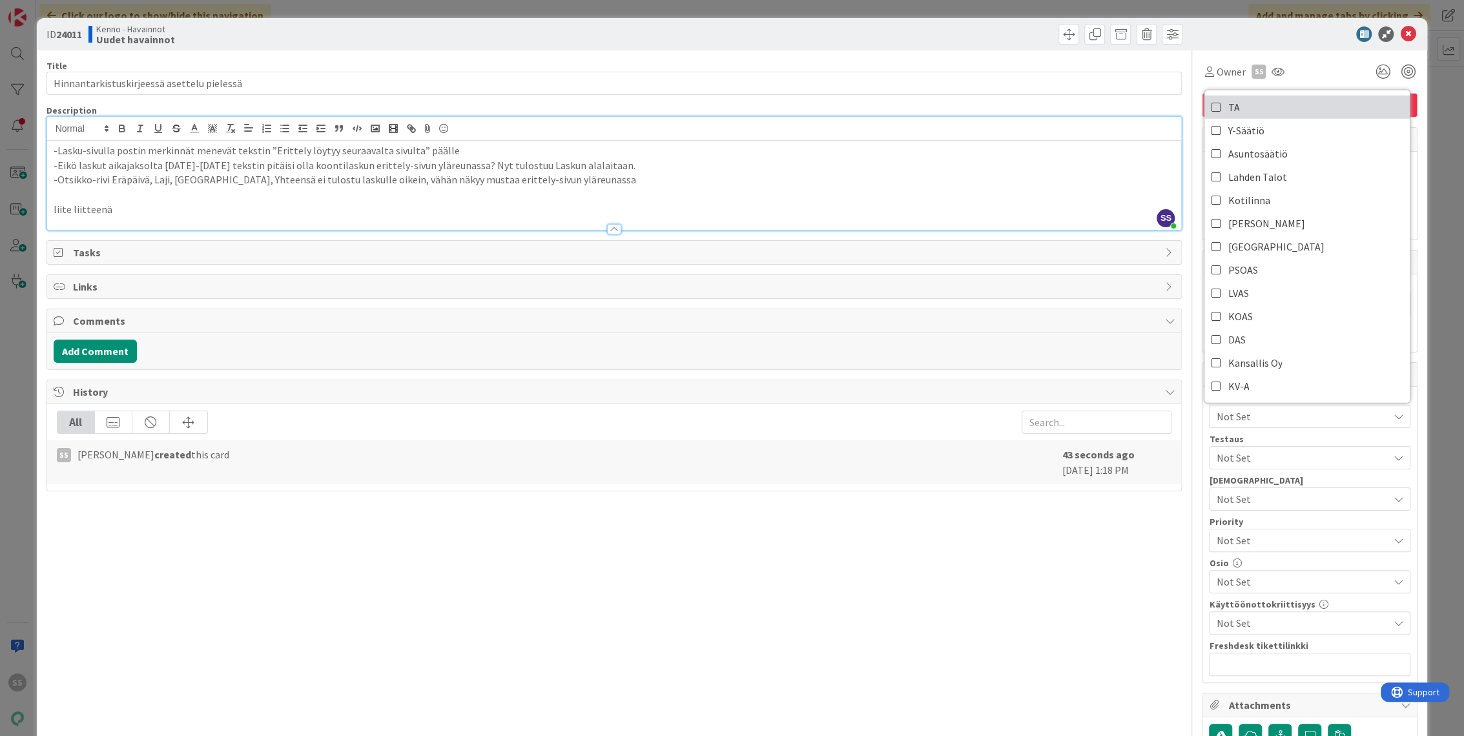
click at [1245, 103] on link "TA" at bounding box center [1307, 107] width 205 height 23
click at [902, 196] on p at bounding box center [615, 194] width 1122 height 15
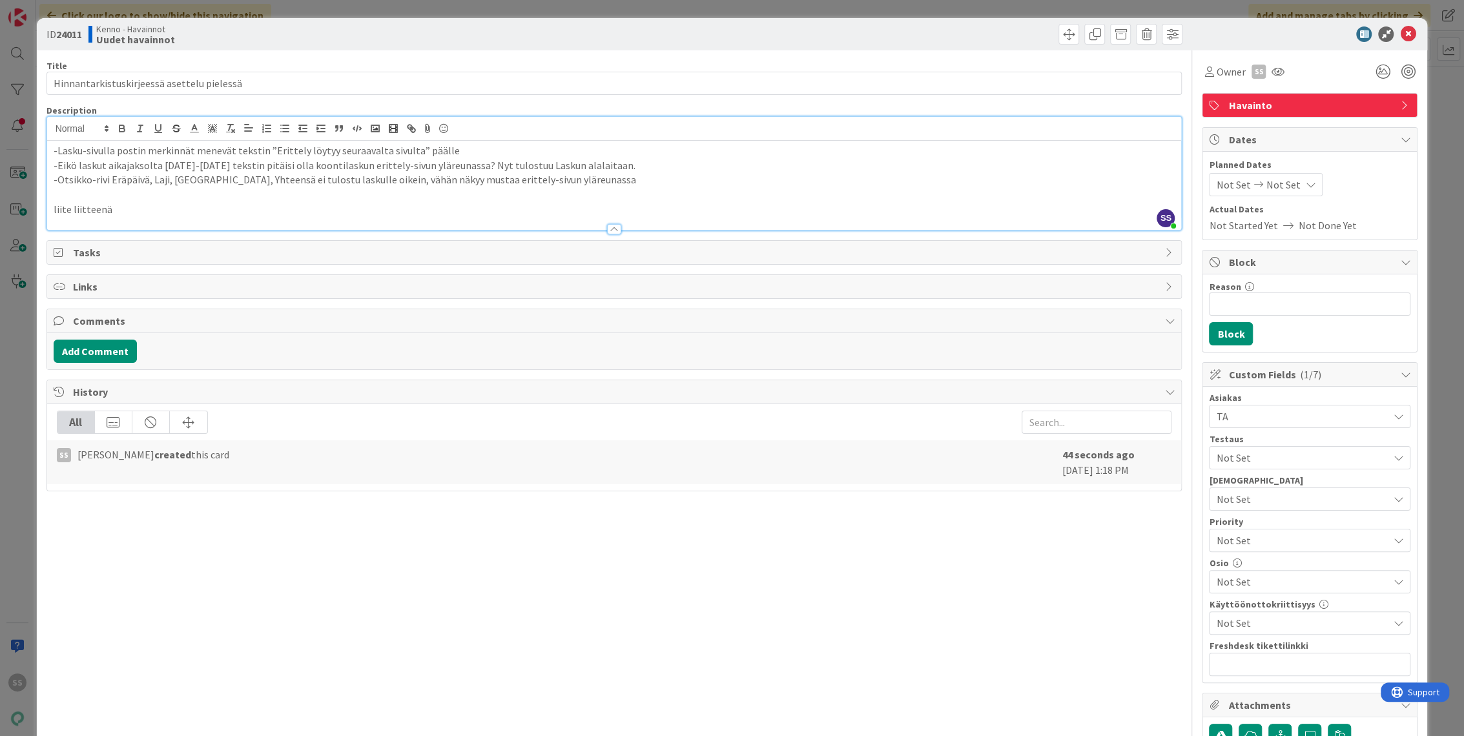
click at [274, 195] on p at bounding box center [615, 194] width 1122 height 15
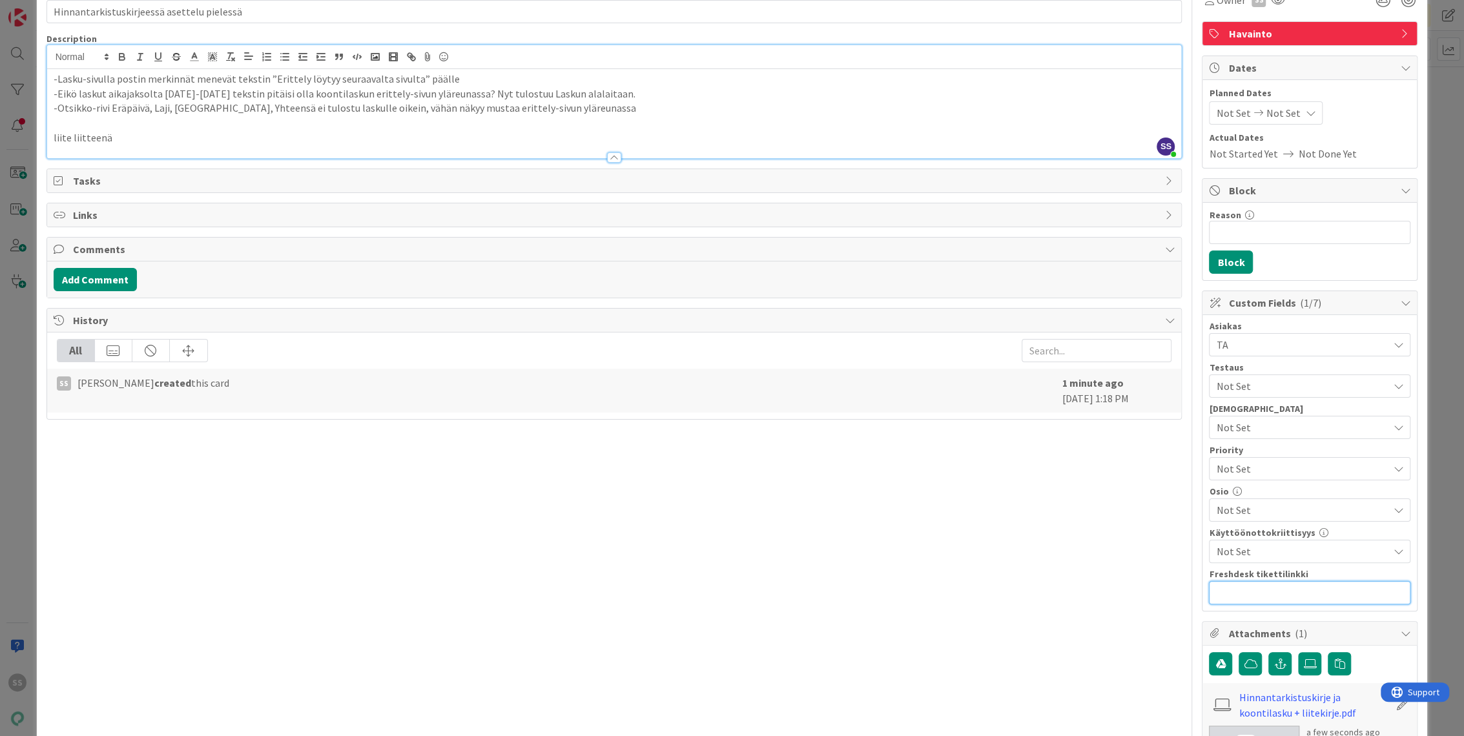
click at [1274, 586] on input "text" at bounding box center [1310, 592] width 202 height 23
paste input "[URL][DOMAIN_NAME]"
type input "[URL][DOMAIN_NAME]"
click at [94, 287] on button "Add Comment" at bounding box center [95, 279] width 83 height 23
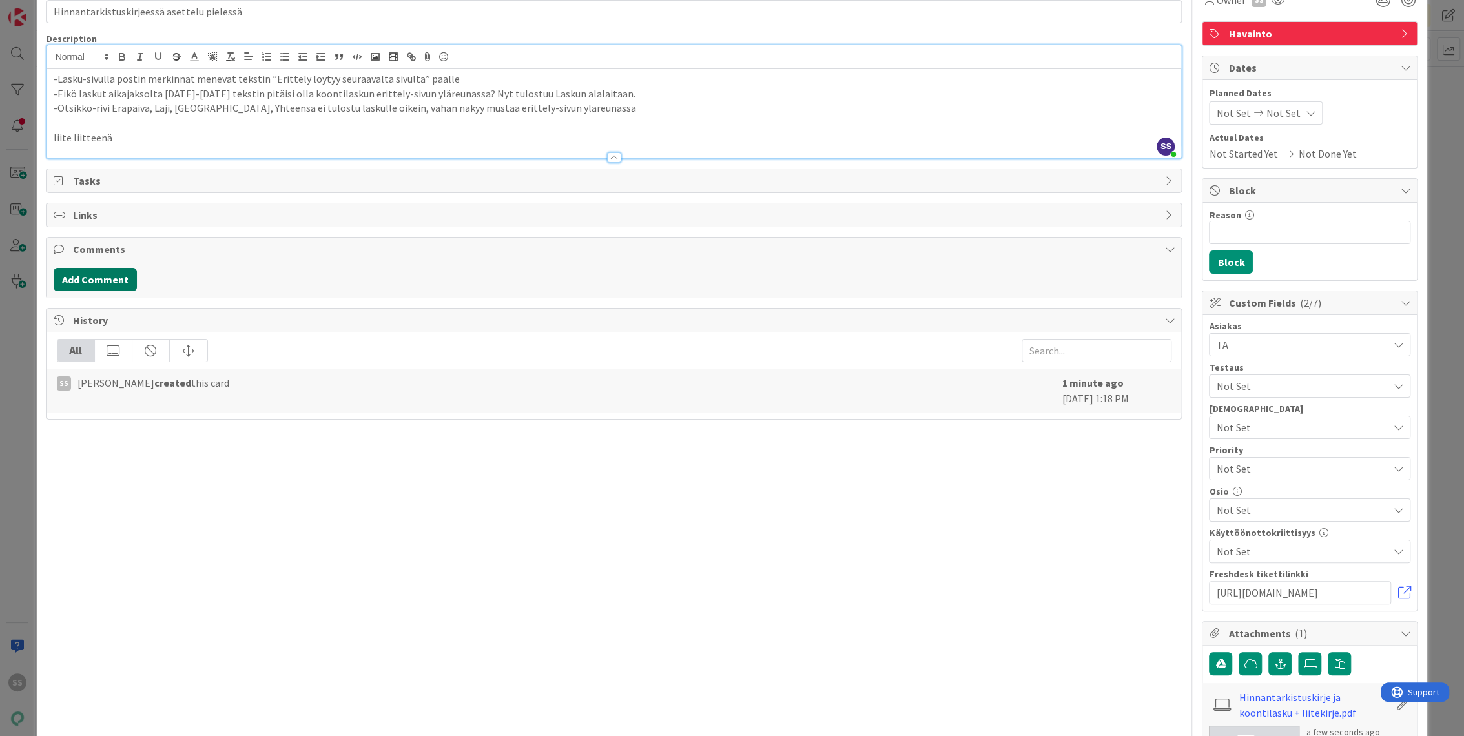
scroll to position [0, 0]
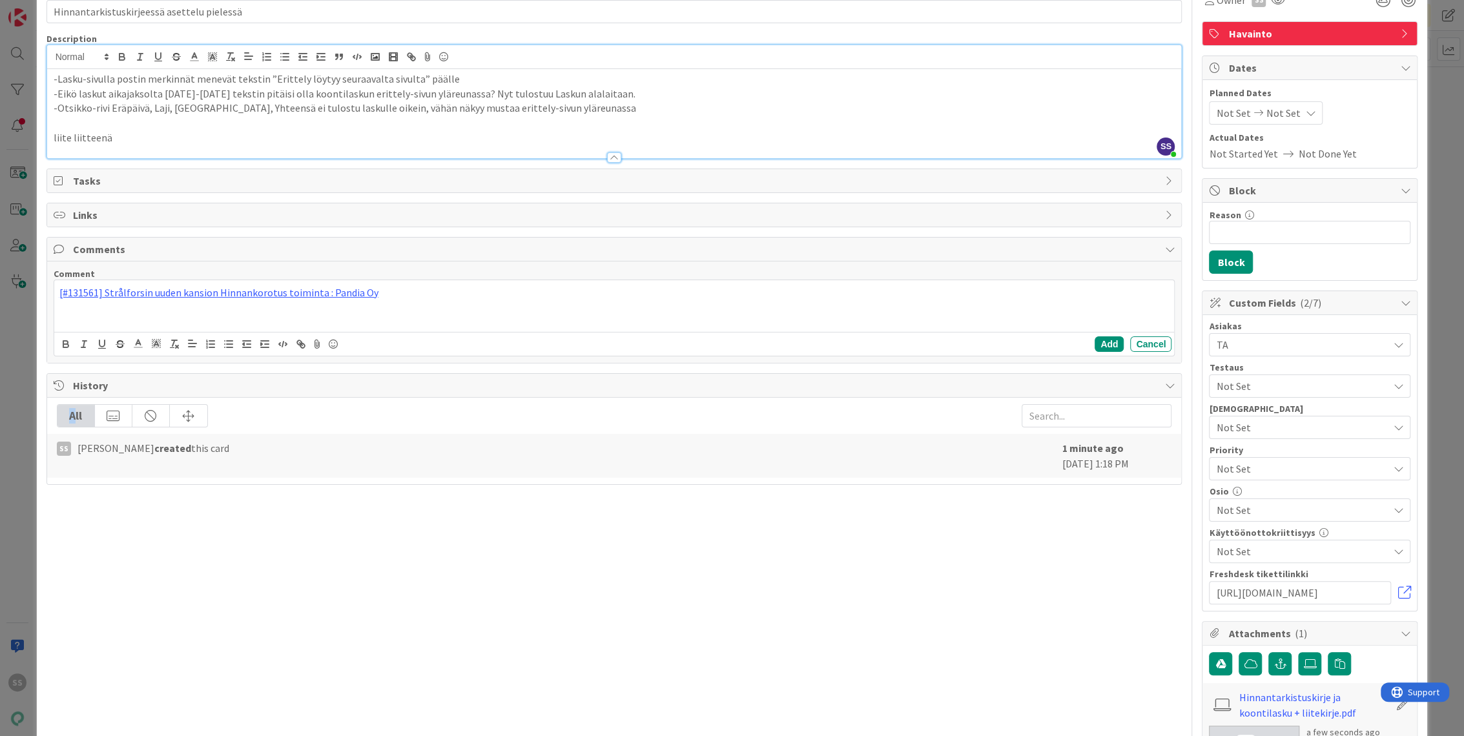
drag, startPoint x: 73, startPoint y: 413, endPoint x: 155, endPoint y: 380, distance: 88.6
click at [156, 380] on div "History All SS [PERSON_NAME] created this card 1 minute ago [DATE] 1:18 PM" at bounding box center [615, 429] width 1136 height 112
click at [781, 308] on div "[#131561] Strålforsin uuden kansion Hinnankorotus toiminta : Pandia Oy" at bounding box center [614, 306] width 1121 height 52
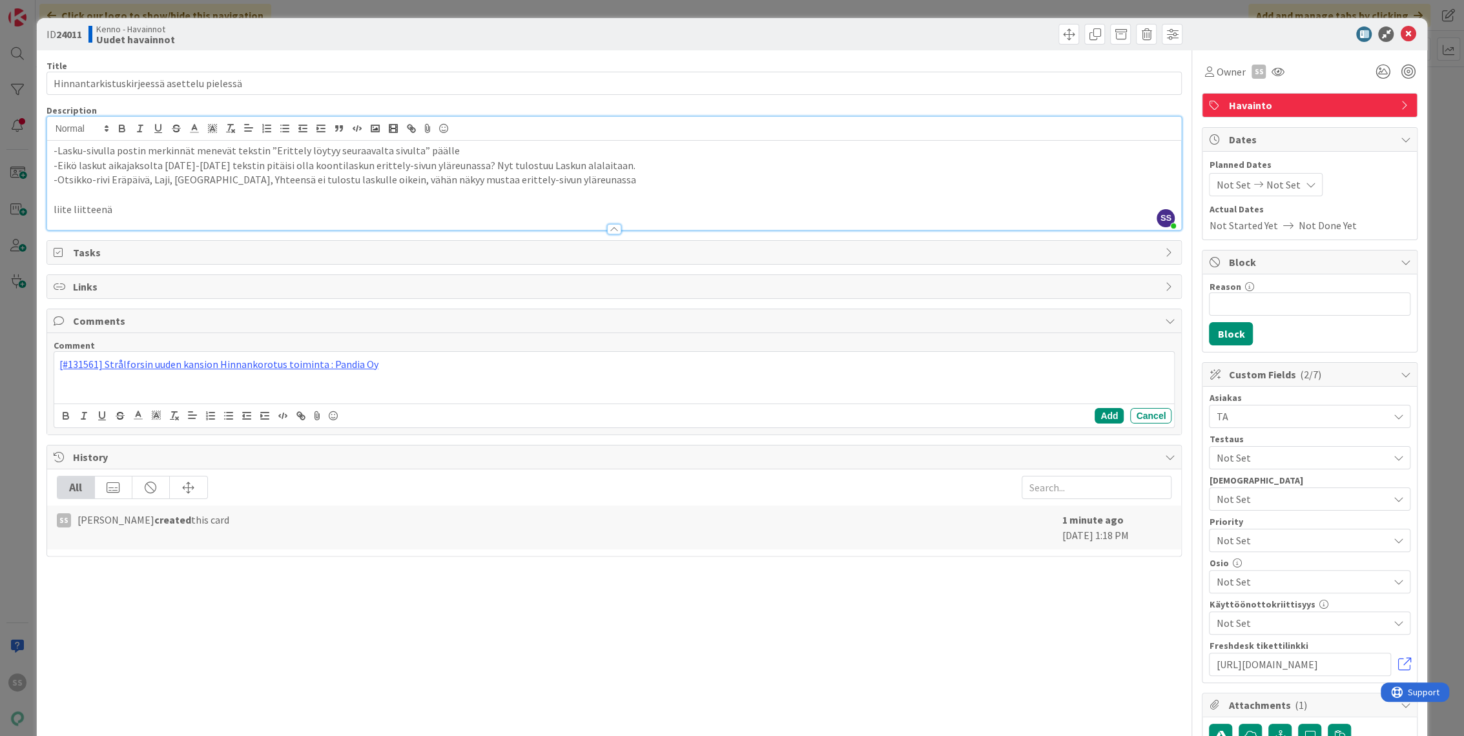
click at [712, 196] on p at bounding box center [615, 194] width 1122 height 15
click at [709, 259] on div "Tasks" at bounding box center [614, 252] width 1135 height 23
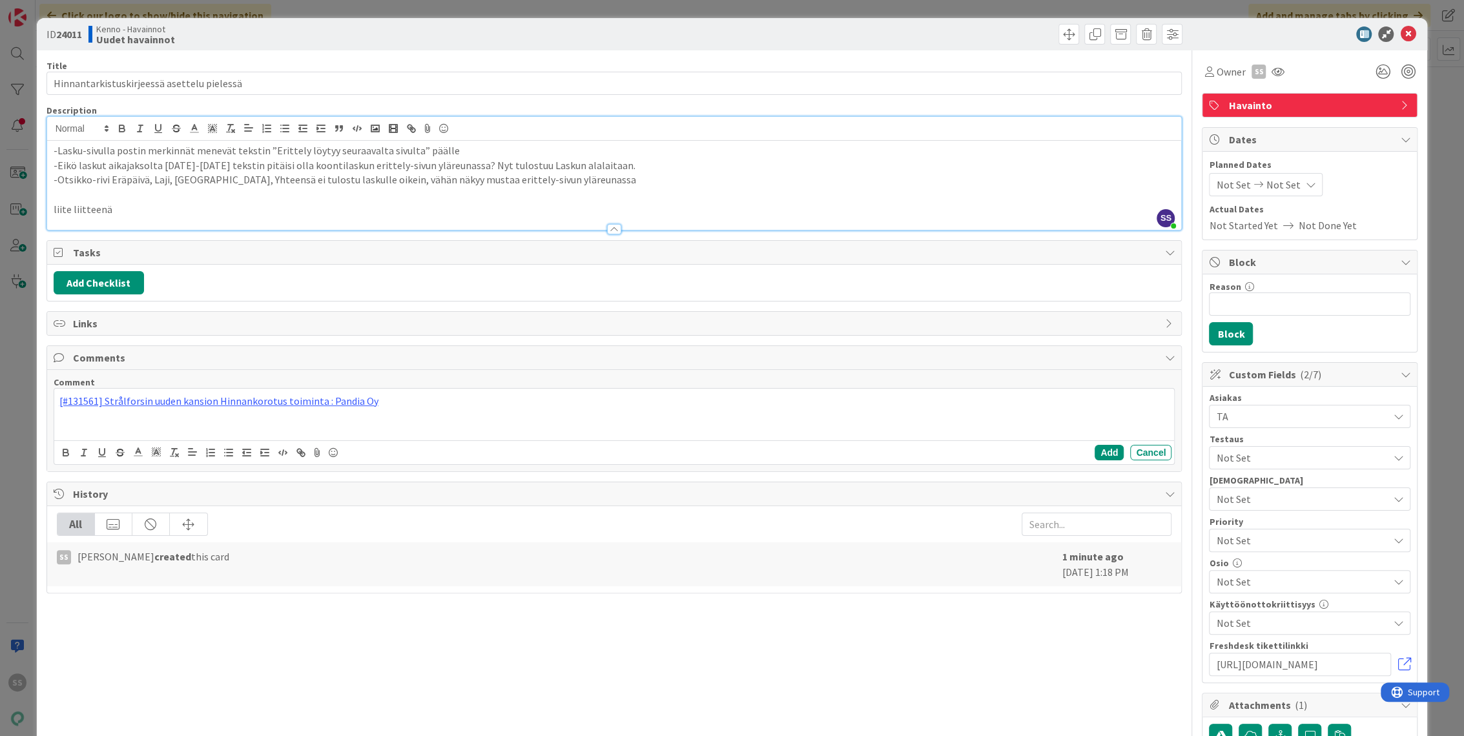
click at [696, 272] on div "Add Checklist" at bounding box center [615, 282] width 1122 height 23
click at [786, 164] on p "-Eikö laskut aikajaksolta [DATE]-[DATE] tekstin pitäisi olla koontilaskun eritt…" at bounding box center [615, 165] width 1122 height 15
click at [1047, 37] on div at bounding box center [900, 34] width 565 height 21
click at [1059, 32] on span at bounding box center [1069, 34] width 21 height 21
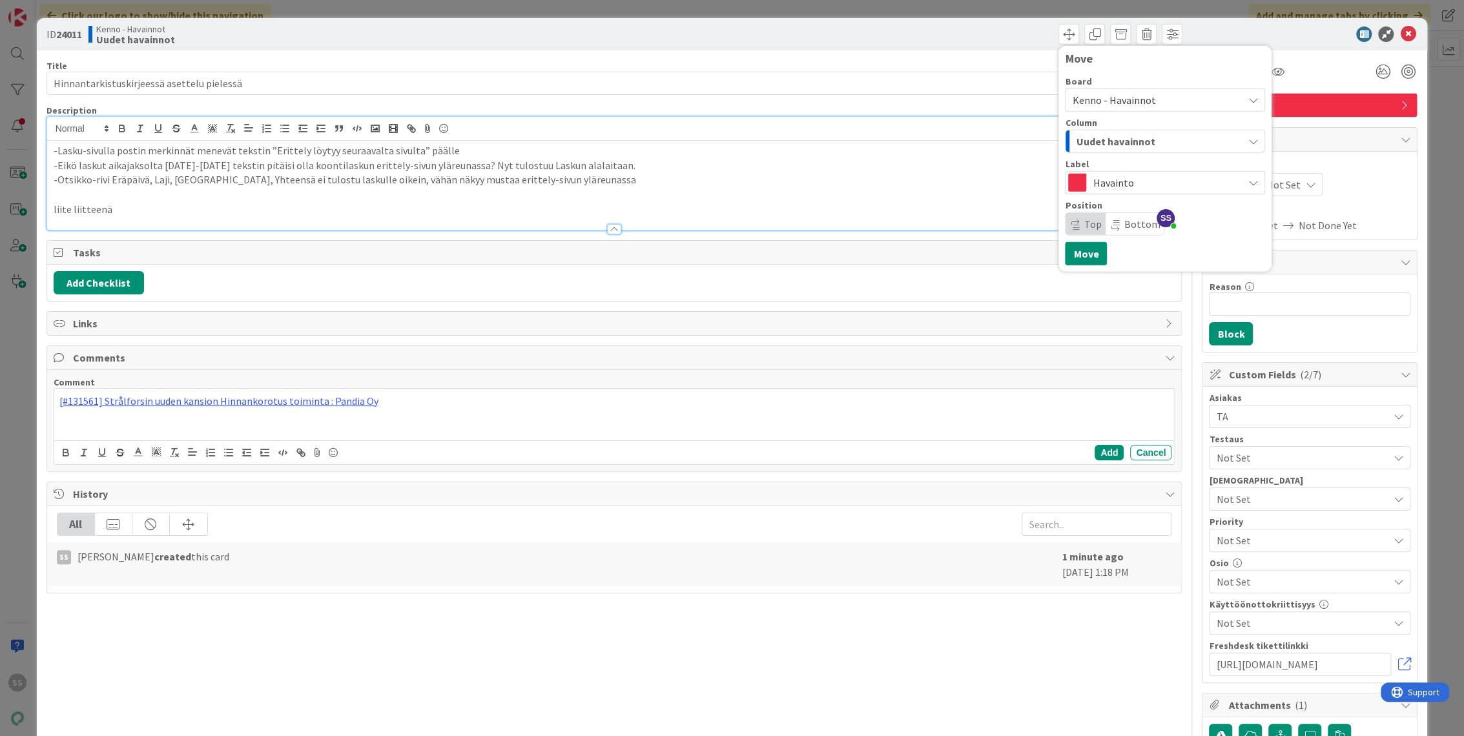
click at [421, 200] on p at bounding box center [615, 194] width 1122 height 15
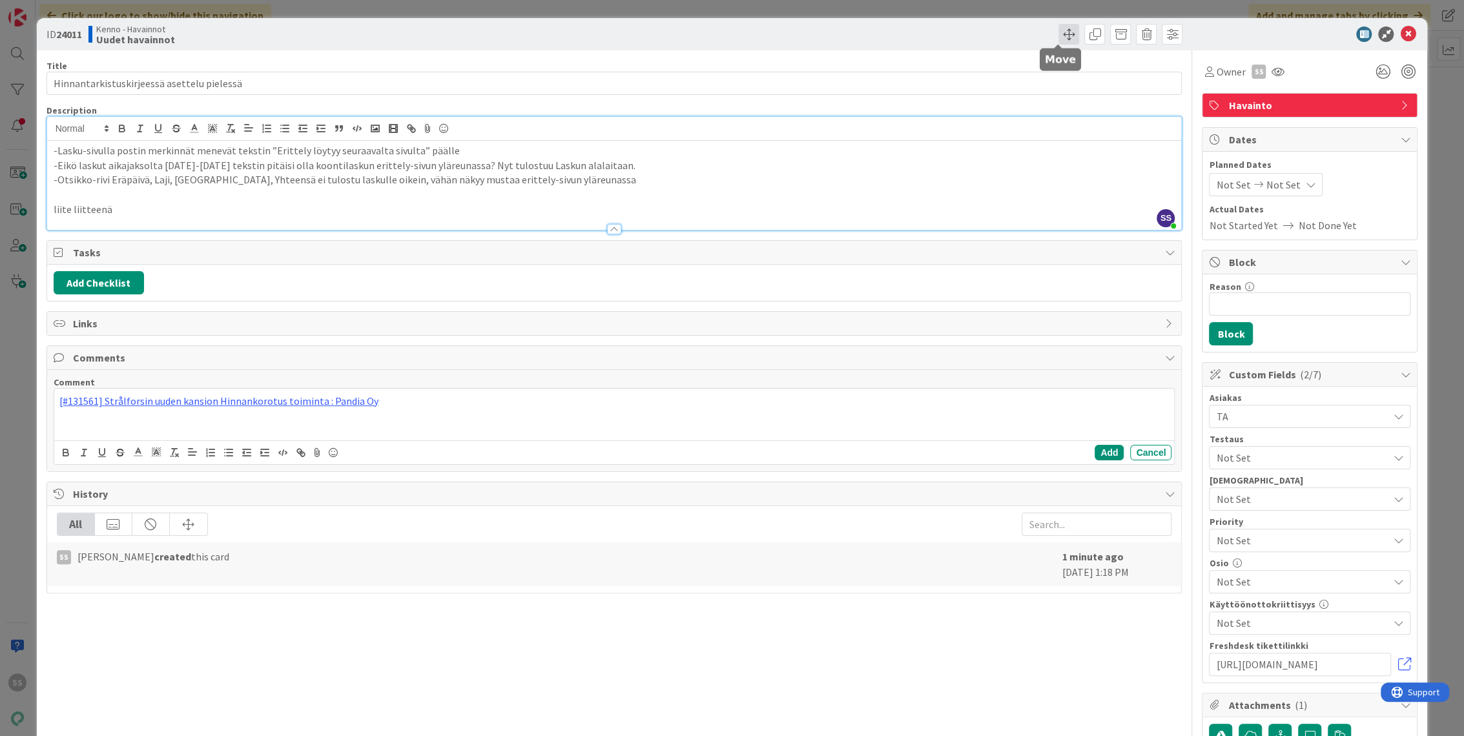
click at [1060, 34] on span at bounding box center [1069, 34] width 21 height 21
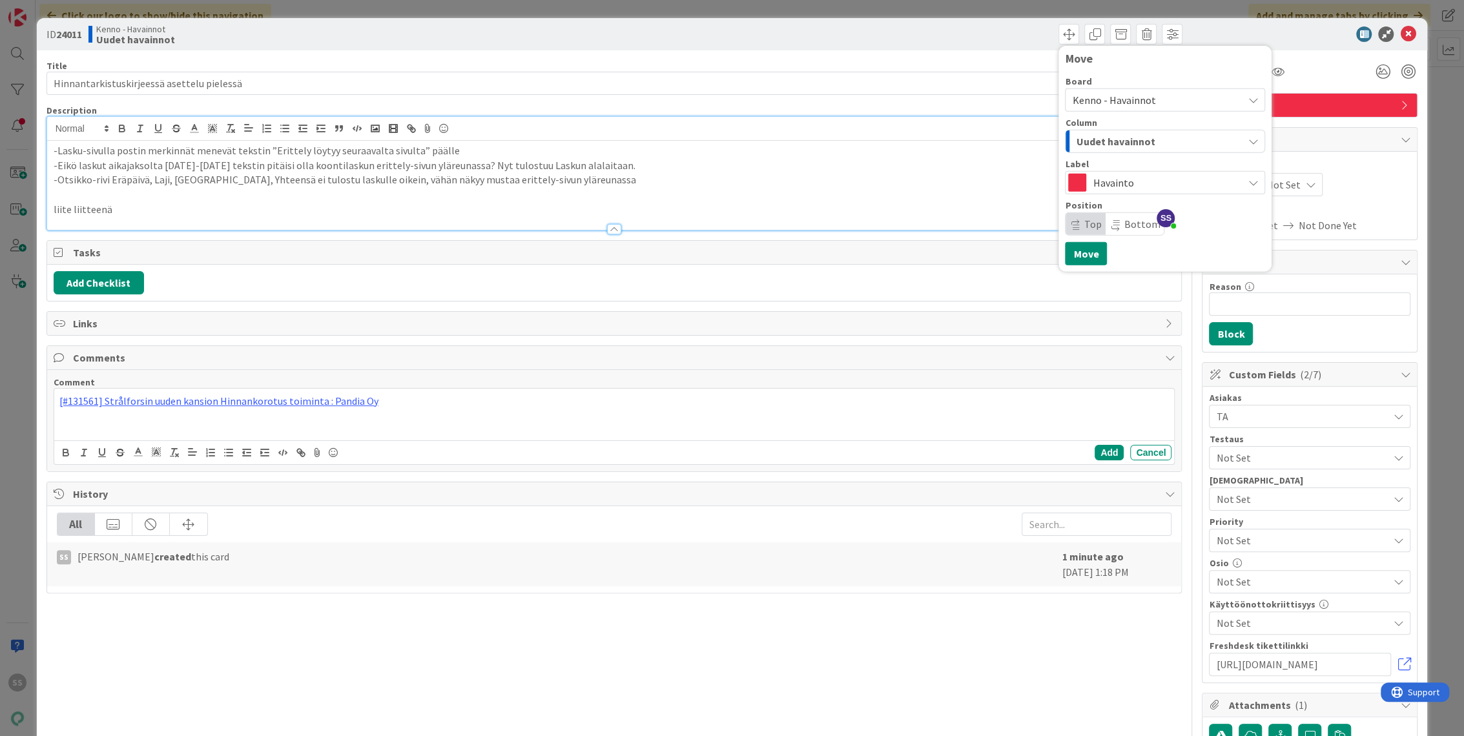
click at [1248, 140] on icon "button" at bounding box center [1253, 141] width 10 height 10
drag, startPoint x: 1225, startPoint y: 96, endPoint x: 1231, endPoint y: 92, distance: 7.2
click at [1225, 95] on div "Kenno - Havainnot" at bounding box center [1165, 99] width 200 height 23
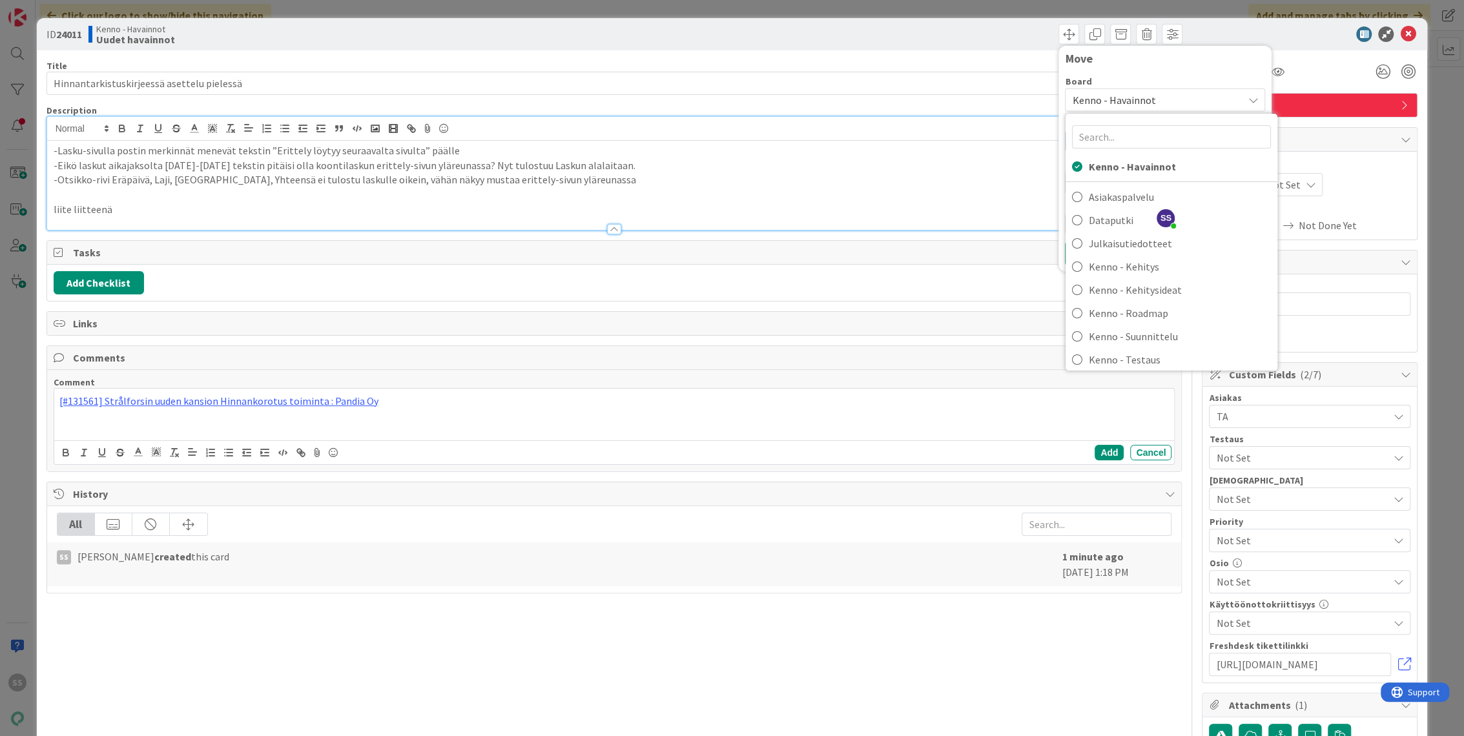
click at [1235, 92] on div "Kenno - Havainnot" at bounding box center [1165, 99] width 200 height 23
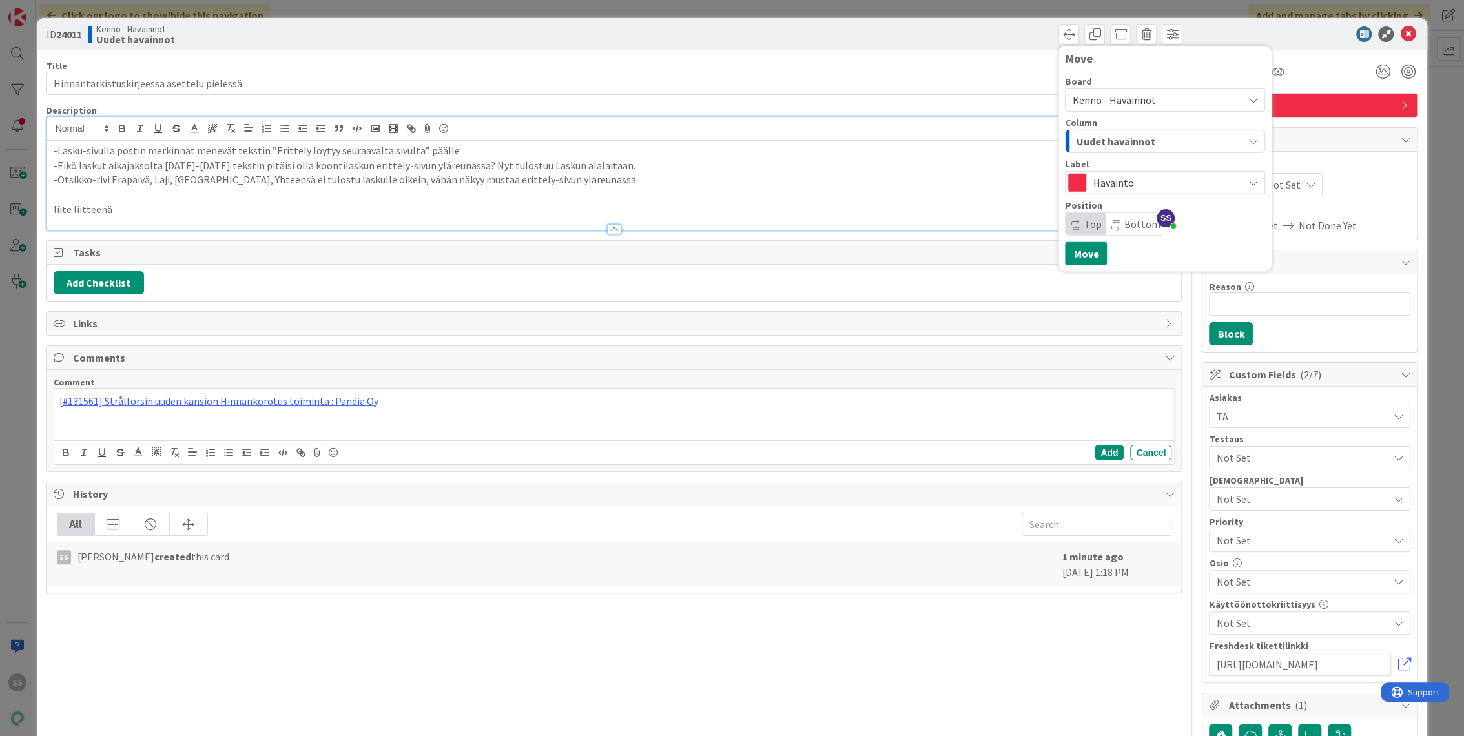
click at [863, 105] on div "Description" at bounding box center [615, 111] width 1136 height 12
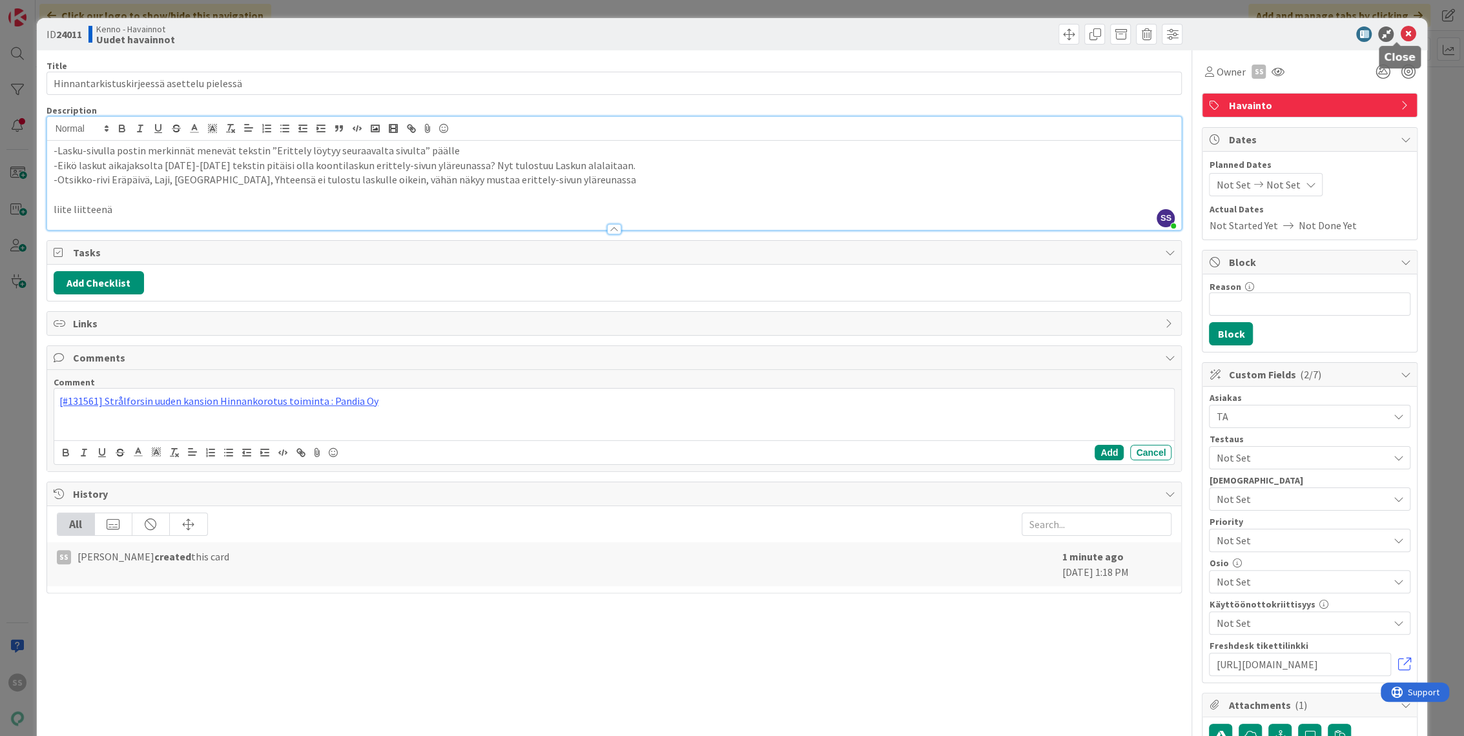
click at [1400, 32] on icon at bounding box center [1408, 34] width 16 height 16
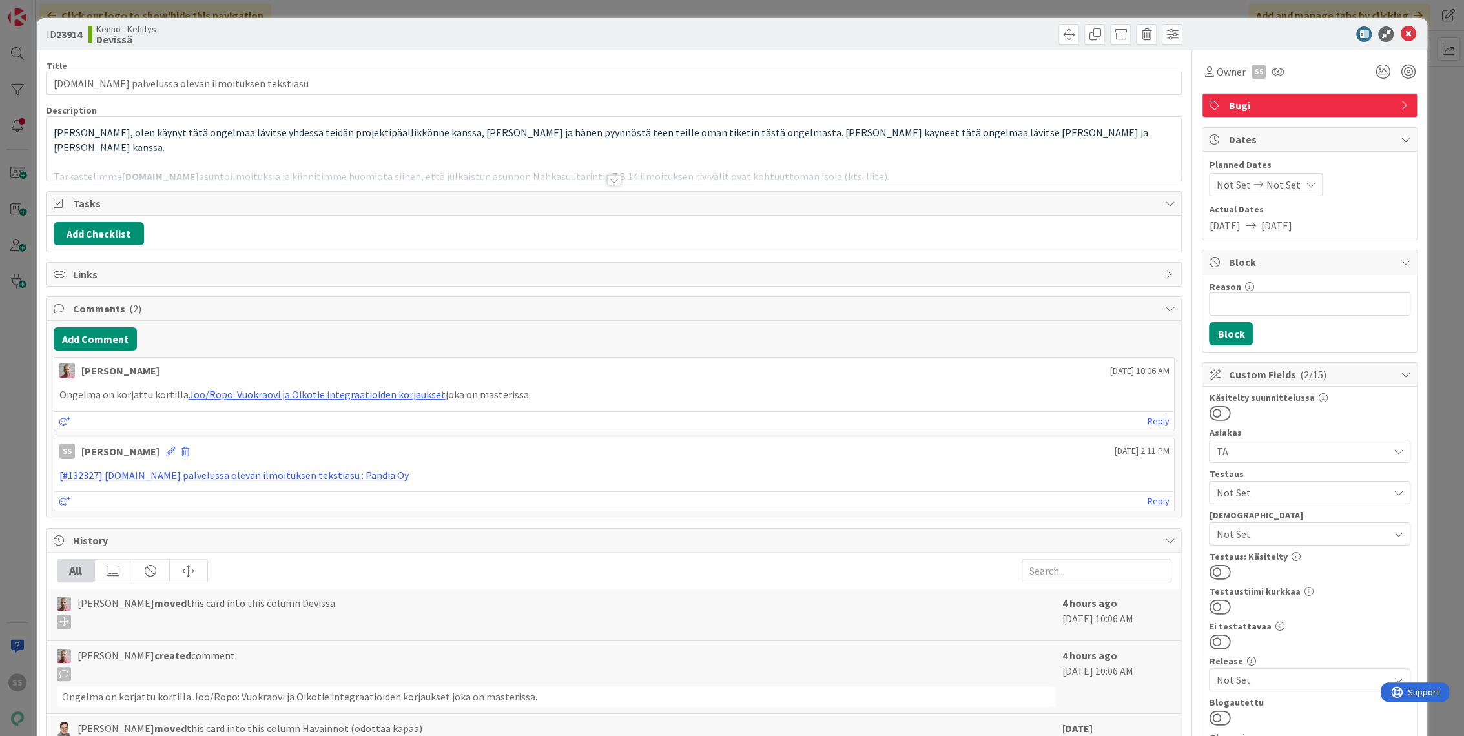
click at [615, 182] on div at bounding box center [614, 180] width 14 height 10
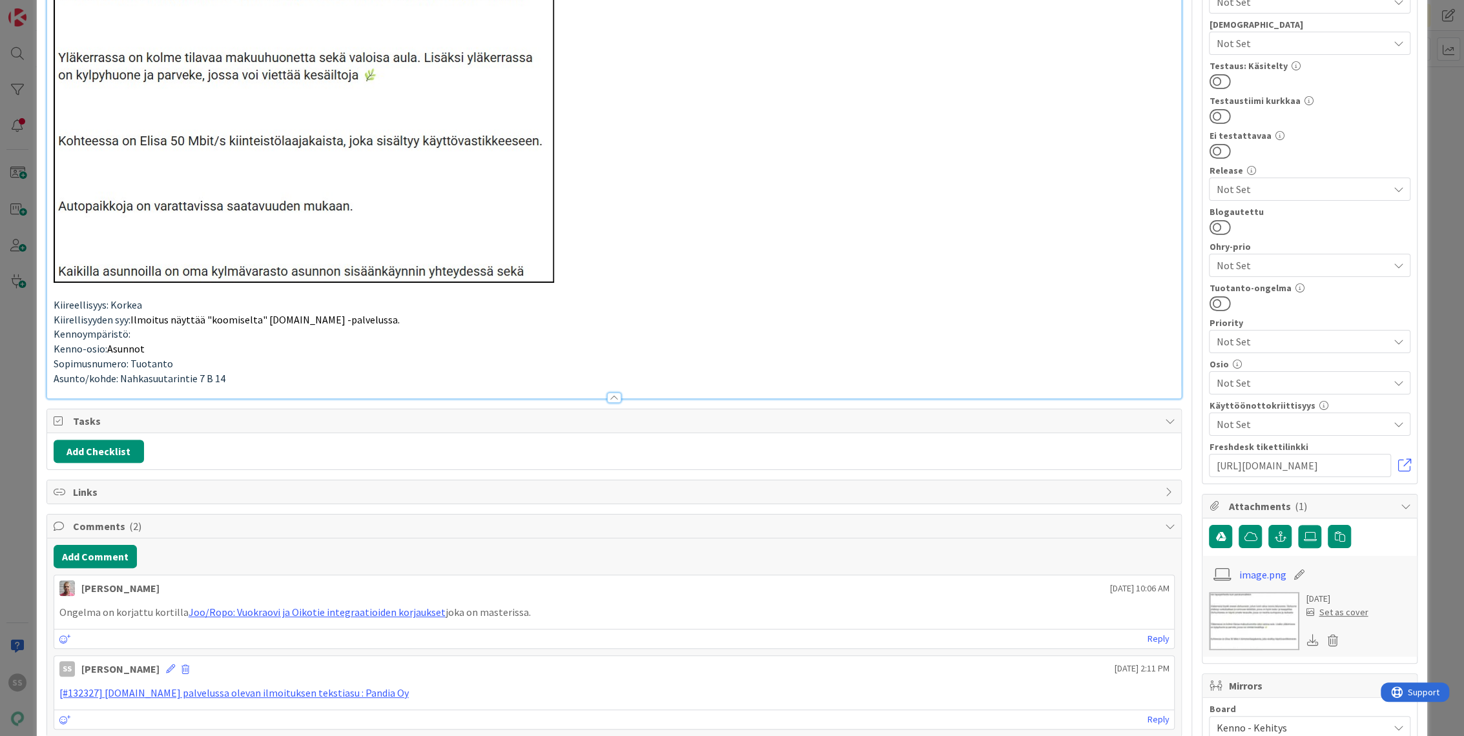
scroll to position [646, 0]
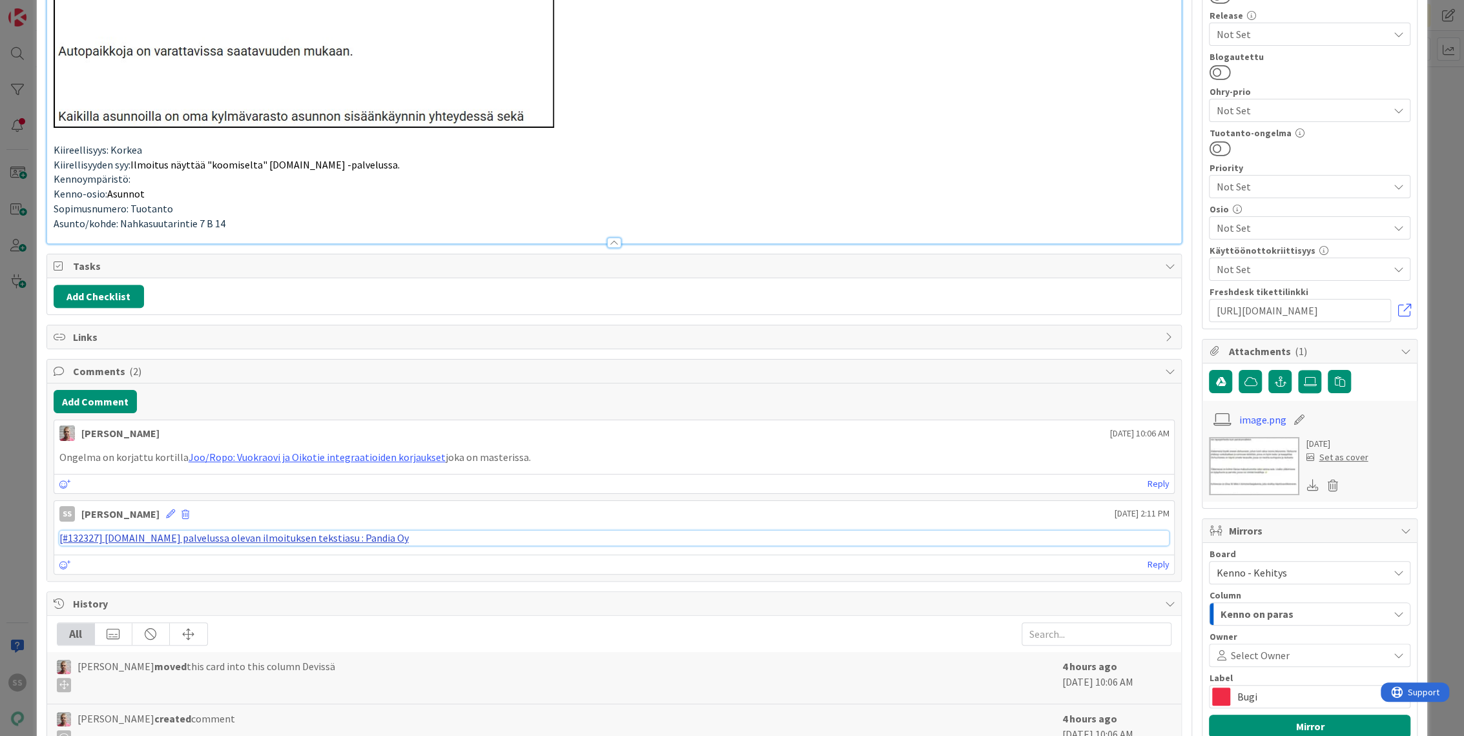
click at [282, 532] on link "[#132327] Oikotie.fi palvelussa olevan ilmoituksen tekstiasu : Pandia Oy" at bounding box center [233, 538] width 349 height 13
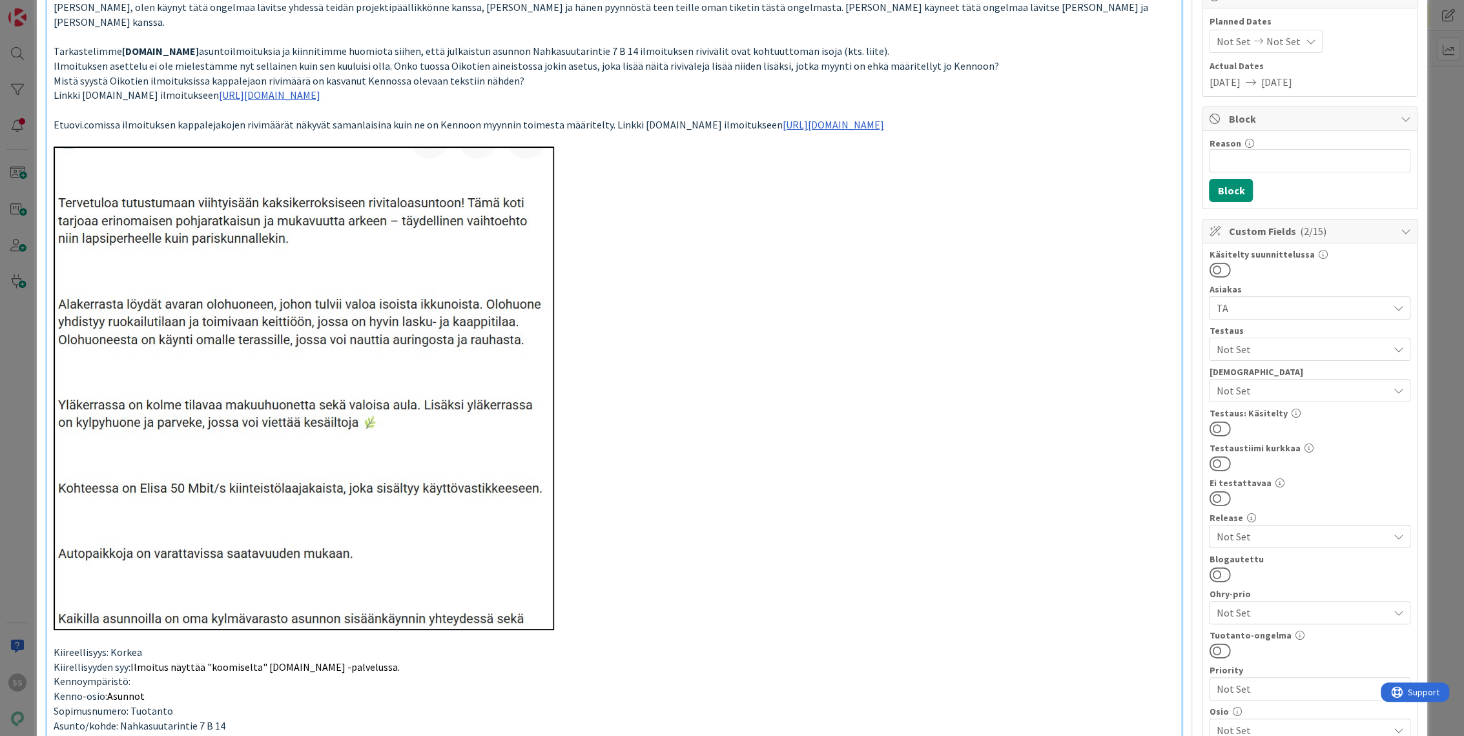
scroll to position [0, 0]
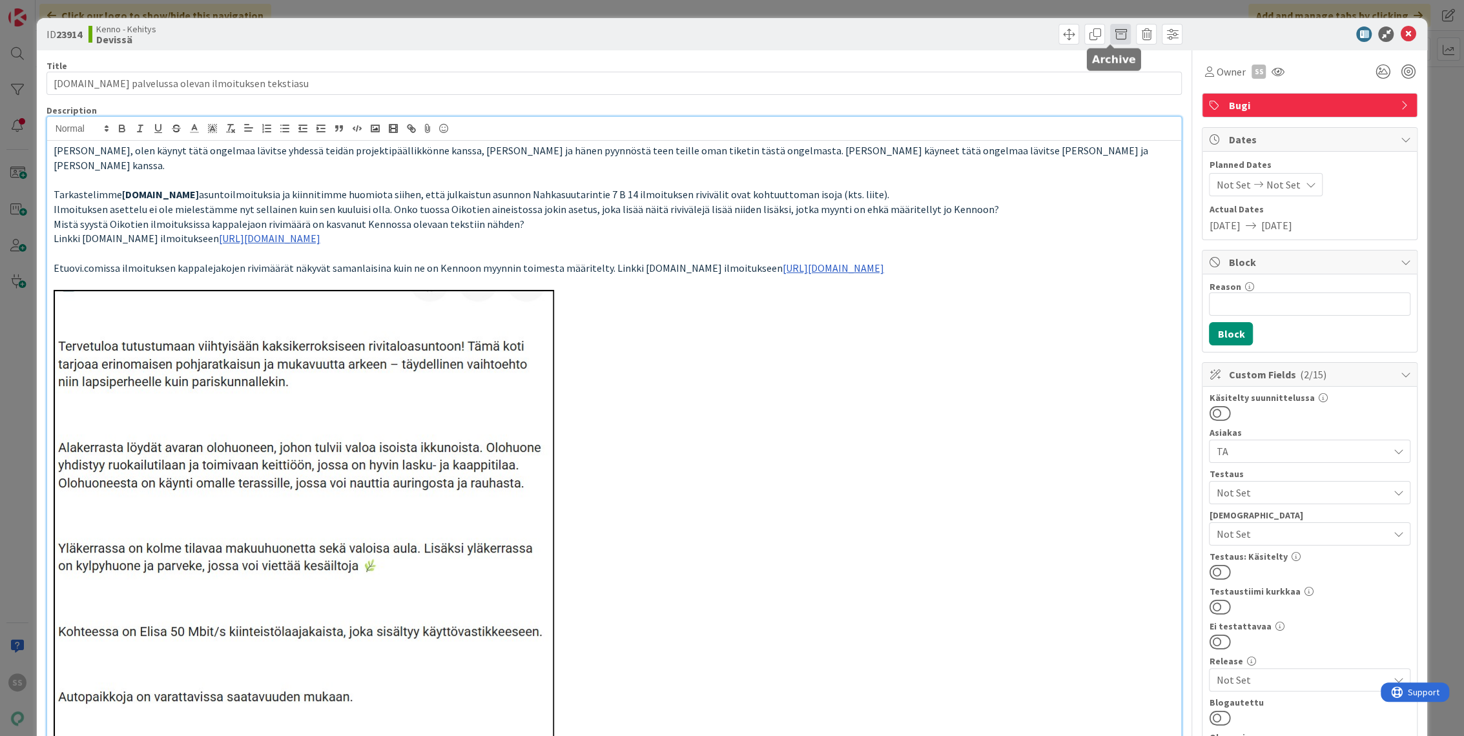
click at [1111, 34] on span at bounding box center [1120, 34] width 21 height 21
click at [1130, 92] on button "Archive" at bounding box center [1142, 94] width 51 height 23
